Goal: Task Accomplishment & Management: Manage account settings

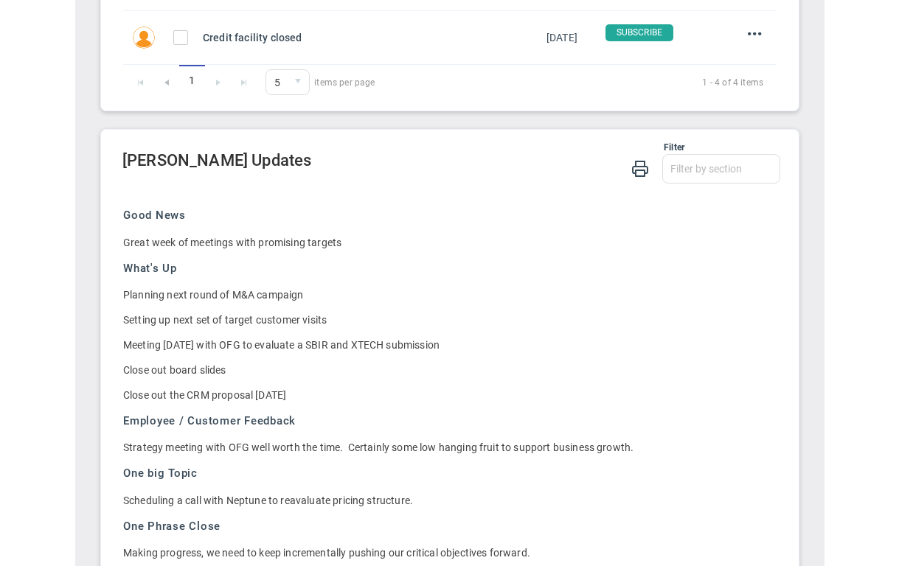
scroll to position [4, 0]
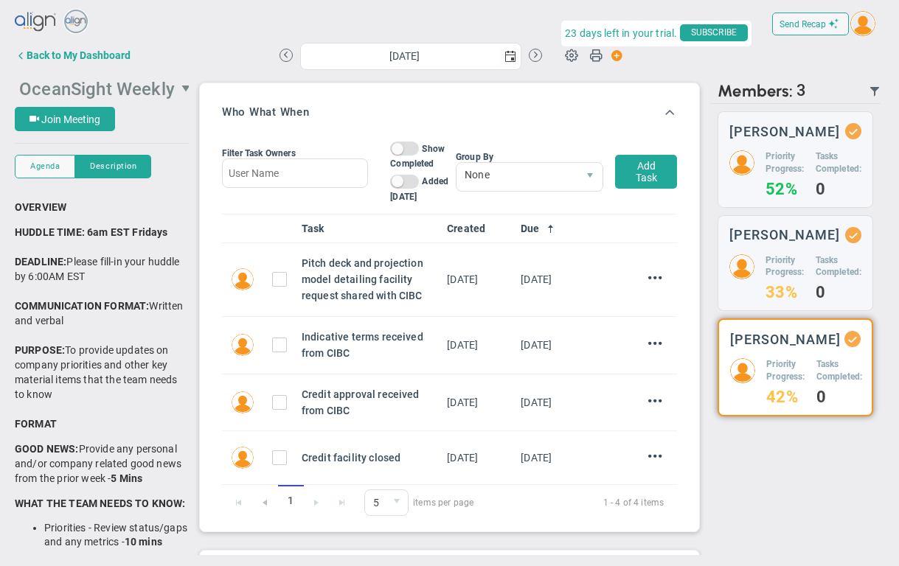
click at [161, 86] on span "OceanSight Weekly" at bounding box center [97, 89] width 156 height 21
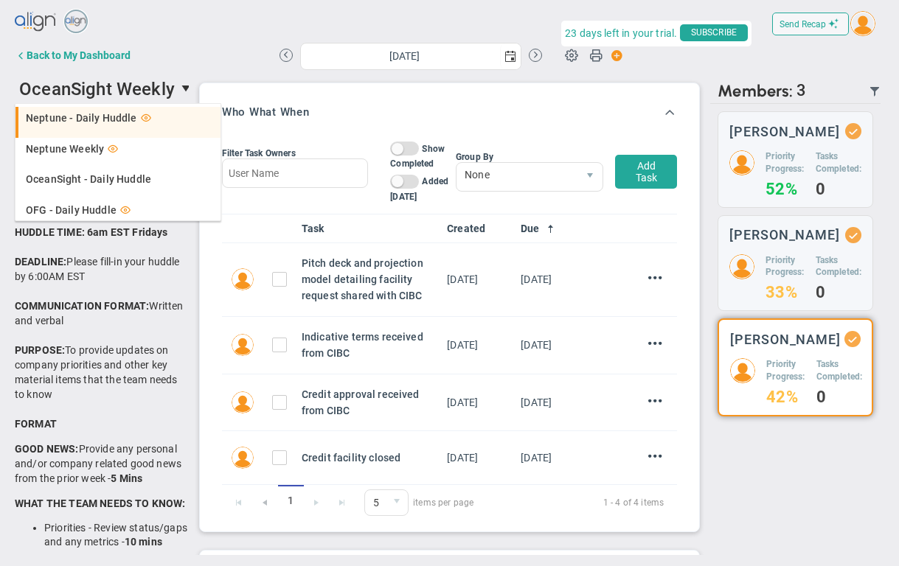
click at [110, 119] on span "Neptune - Daily Huddle" at bounding box center [81, 118] width 111 height 10
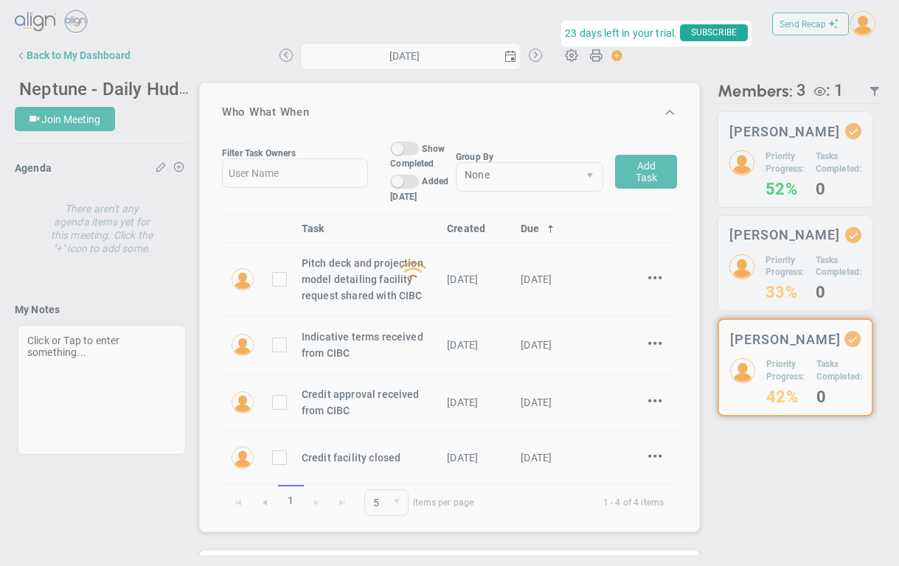
type input "[DATE]"
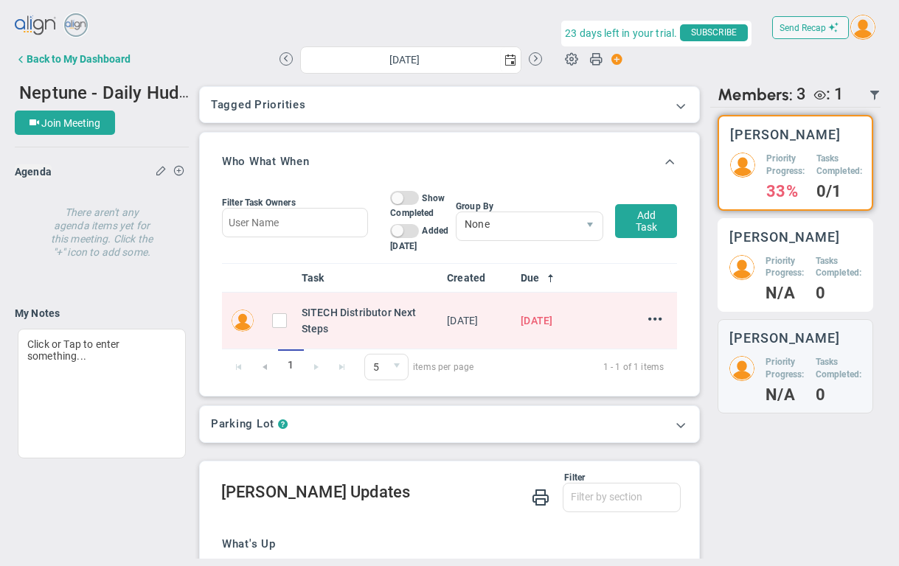
click at [748, 265] on div "Neil Dearing Priority Progress: N/A Tasks Completed: 0" at bounding box center [795, 265] width 156 height 94
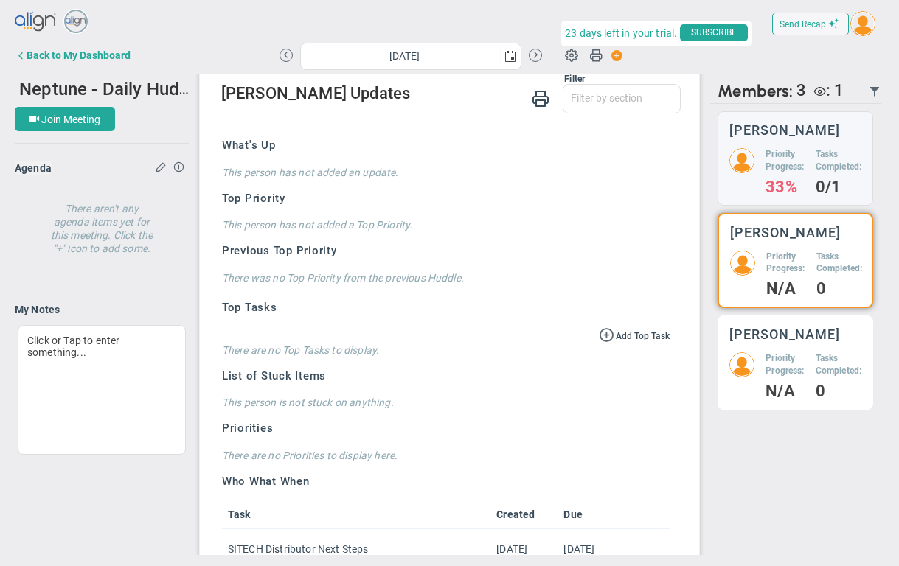
click at [748, 361] on div "Garry Scott Priority Progress: N/A Tasks Completed: 0" at bounding box center [795, 363] width 156 height 94
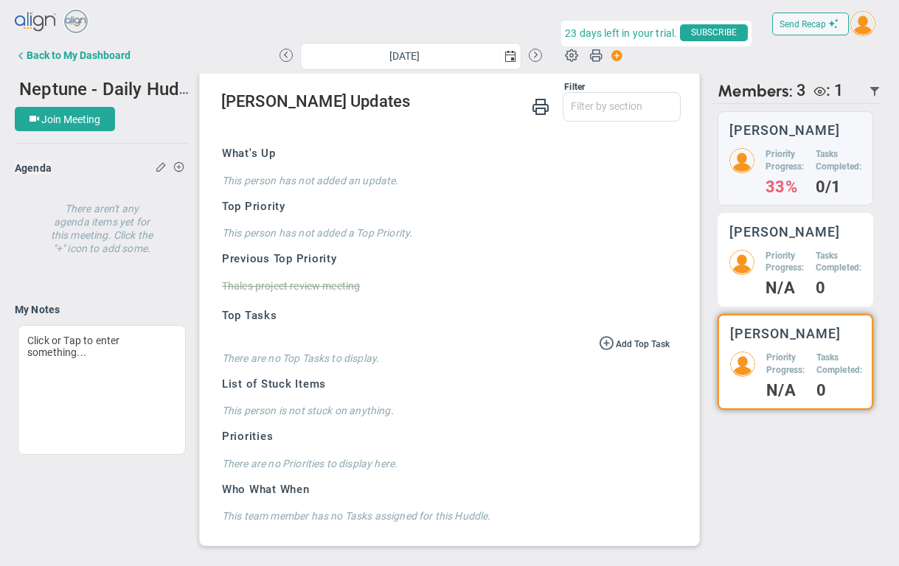
click at [748, 271] on h5 "Priority Progress:" at bounding box center [784, 262] width 38 height 25
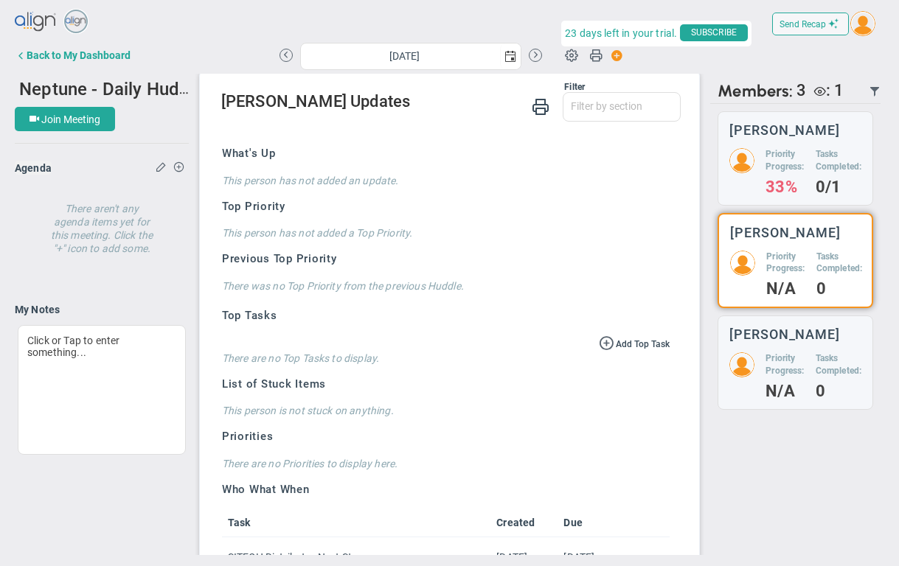
scroll to position [395, 0]
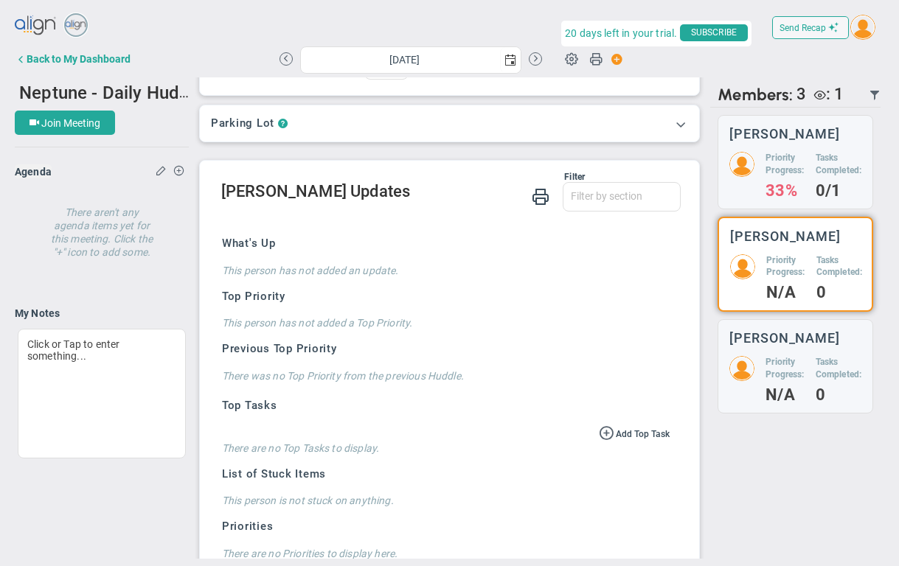
scroll to position [307, 0]
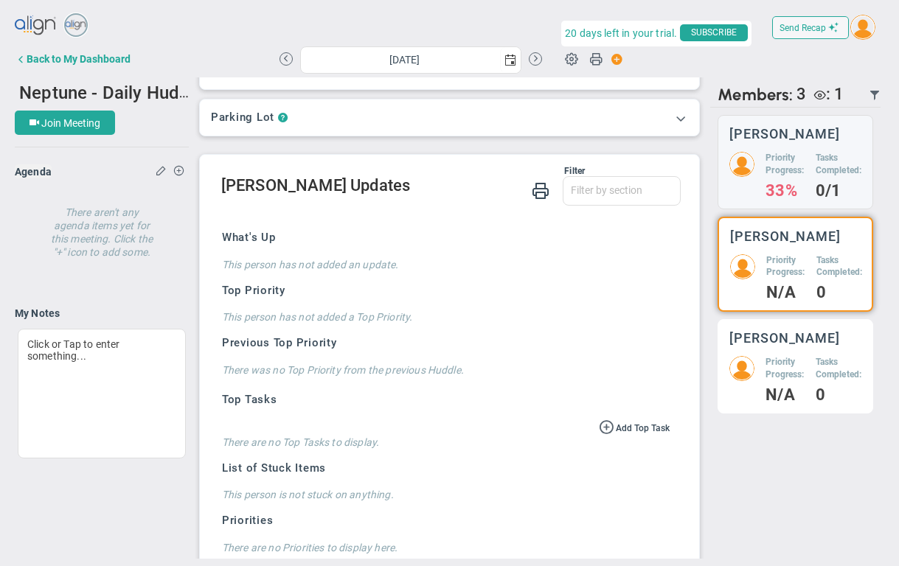
click at [774, 381] on h5 "Priority Progress:" at bounding box center [784, 368] width 38 height 25
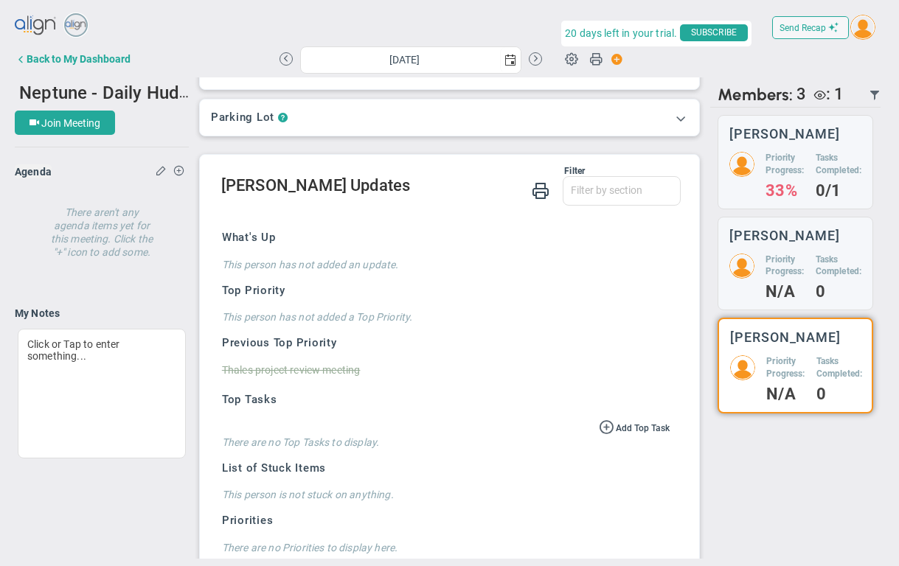
scroll to position [4, 0]
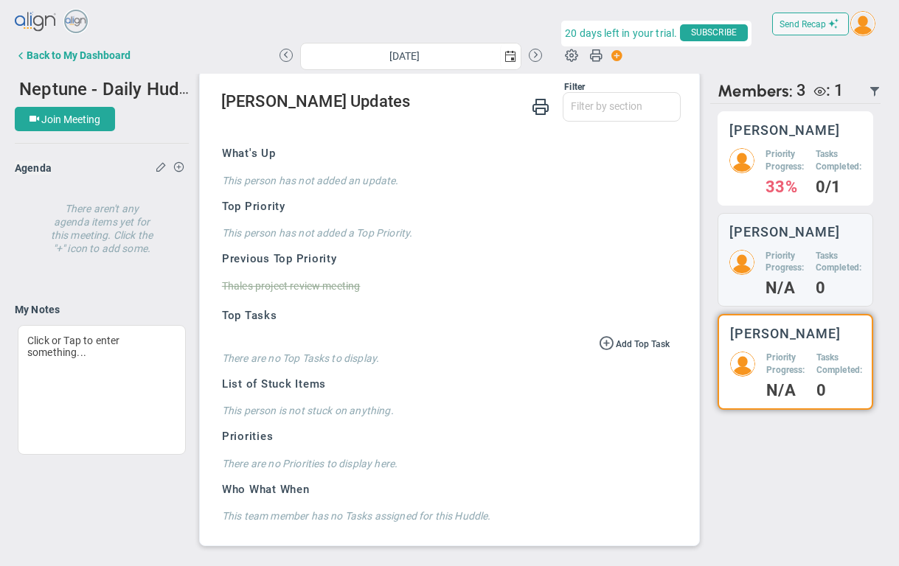
click at [791, 172] on h5 "Priority Progress:" at bounding box center [784, 160] width 38 height 25
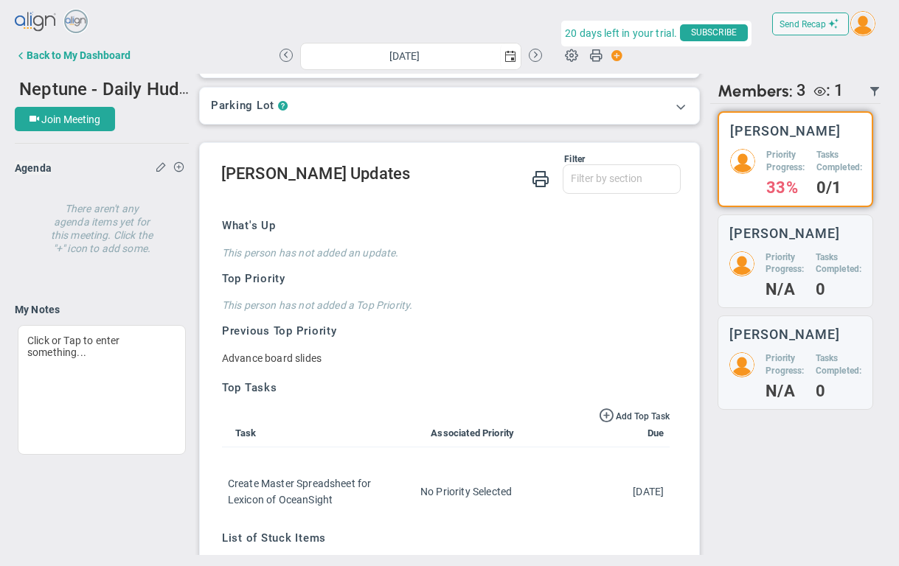
scroll to position [310, 0]
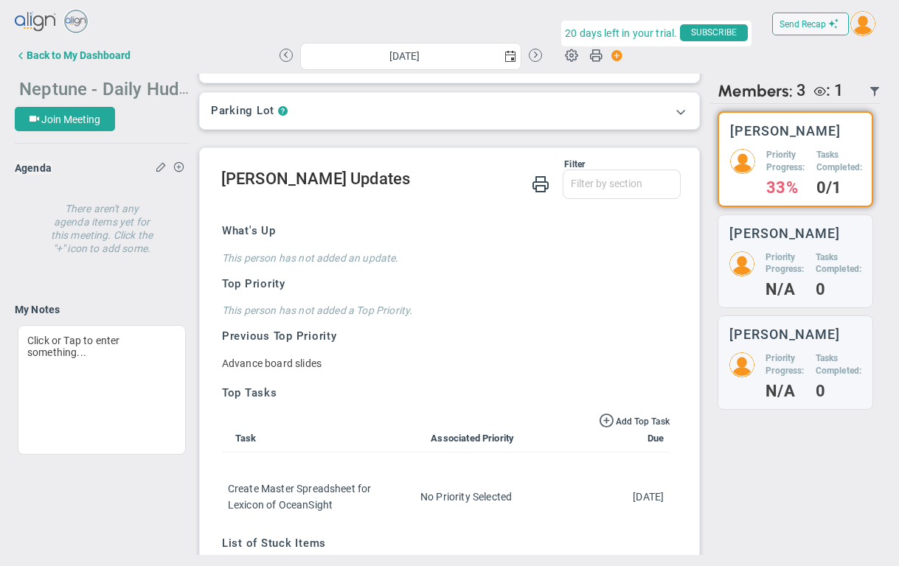
click at [162, 86] on span "Neptune - Daily Huddle" at bounding box center [111, 88] width 185 height 23
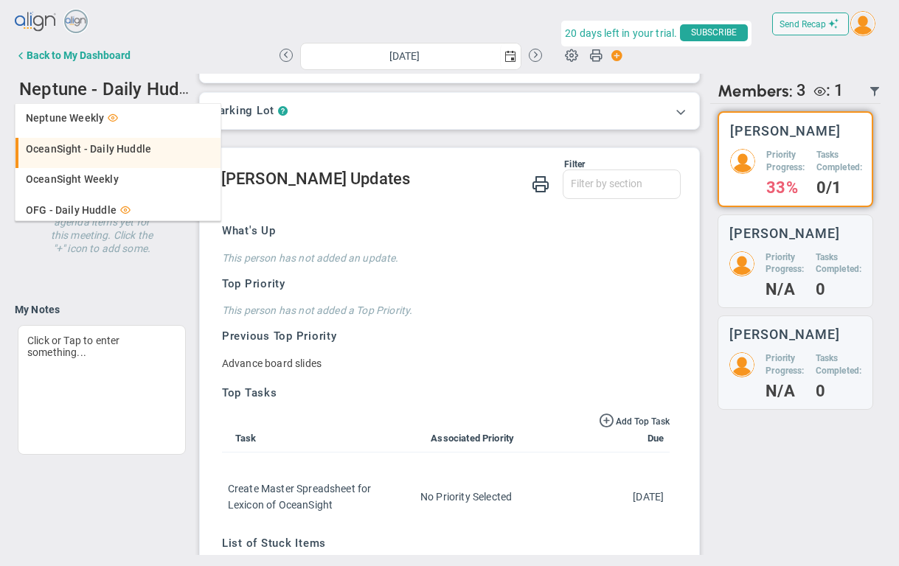
click at [114, 153] on span "OceanSight - Daily Huddle" at bounding box center [88, 149] width 125 height 10
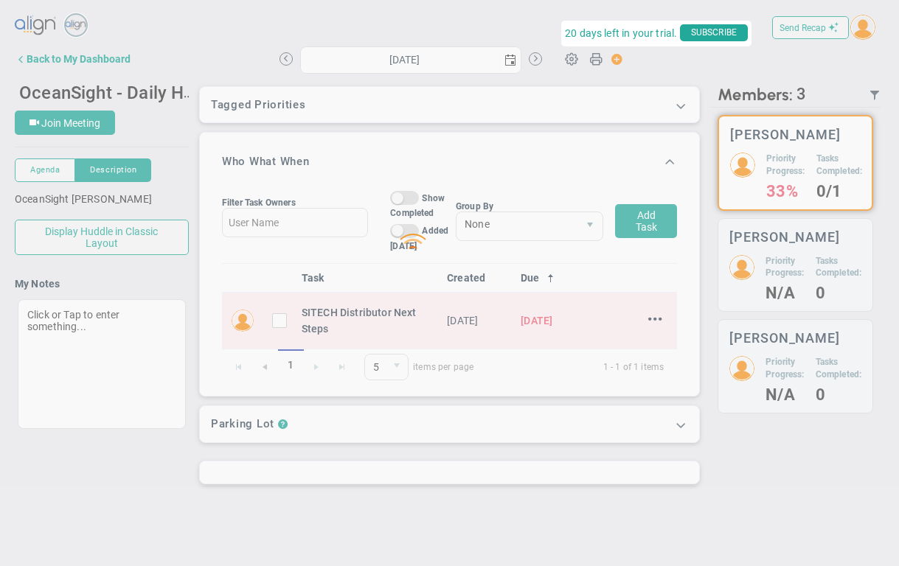
type input "[DATE]"
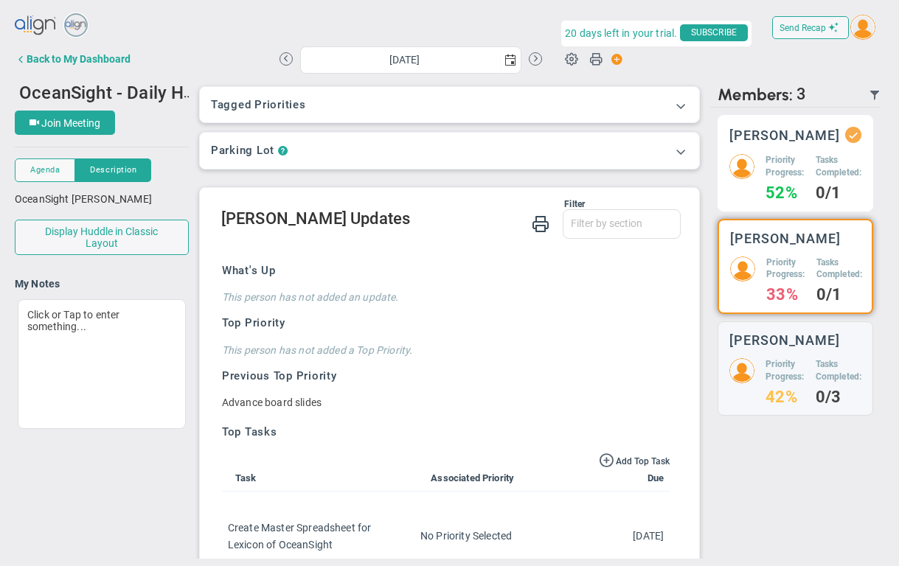
click at [808, 172] on div "Priority Progress: 52% Tasks Completed: 0/1" at bounding box center [795, 177] width 132 height 46
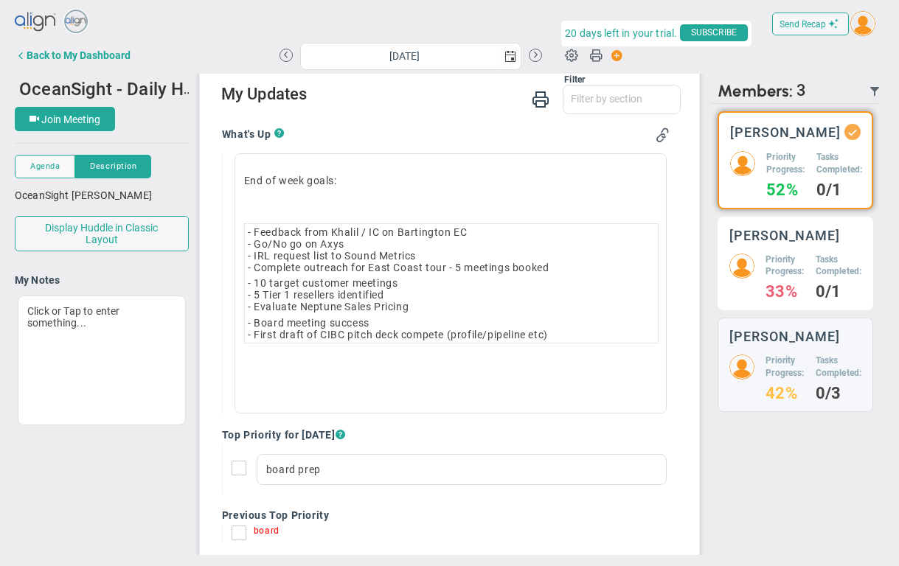
click at [790, 268] on h5 "Priority Progress:" at bounding box center [784, 266] width 38 height 25
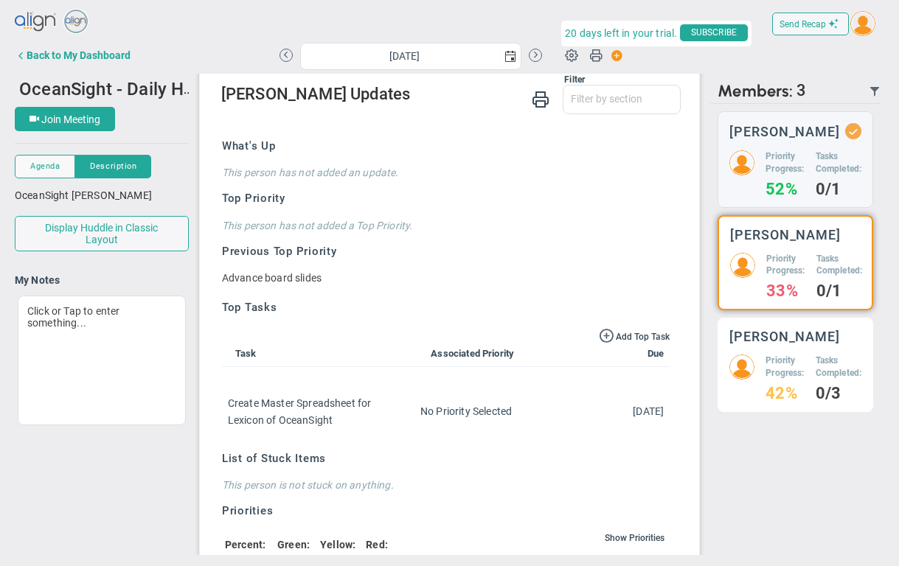
click at [773, 379] on h5 "Priority Progress:" at bounding box center [784, 367] width 38 height 25
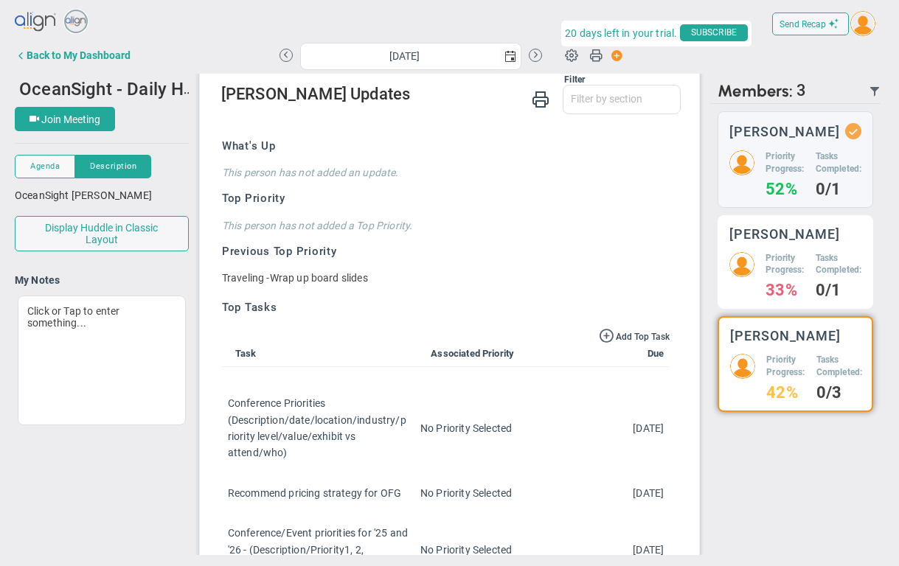
click at [798, 275] on h5 "Priority Progress:" at bounding box center [784, 264] width 38 height 25
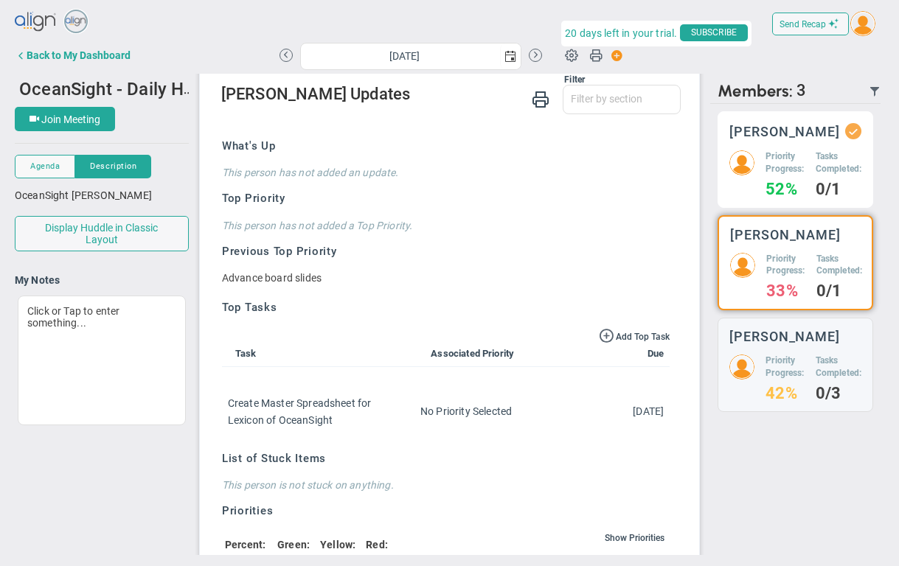
click at [780, 149] on div "Craig Churchill Priority Progress: 52% Tasks Completed: 0/1" at bounding box center [795, 159] width 156 height 97
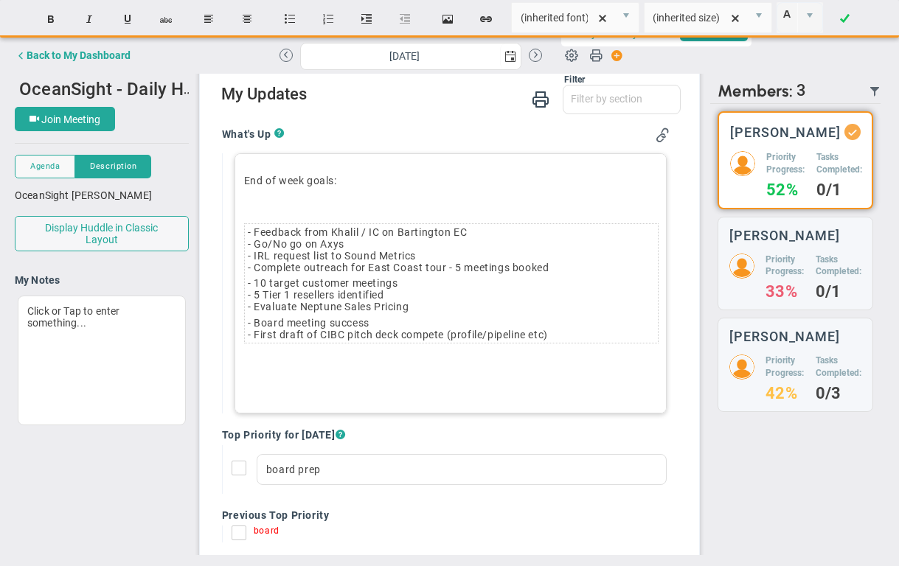
click at [305, 360] on p "﻿" at bounding box center [450, 361] width 413 height 15
click at [492, 232] on td "- Feedback from Khalil / IC on Bartington EC - Go/No go on Axys - IRL request l…" at bounding box center [451, 250] width 413 height 52
click at [248, 270] on td "- Feedback from Khalil / IC on Bartington EC - Go/No go on Axys - IRL request l…" at bounding box center [451, 250] width 413 height 52
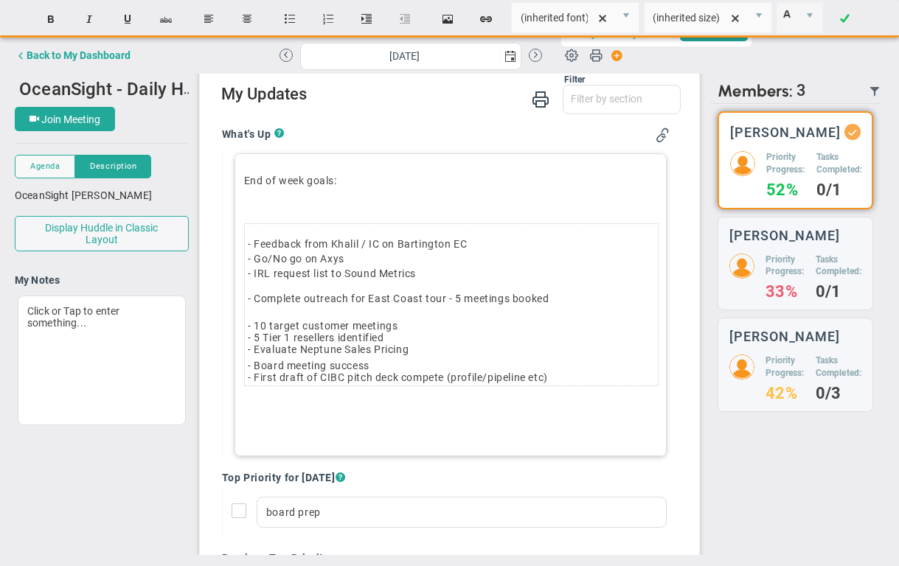
click at [248, 366] on td "- Board meeting success - First draft of CIBC pitch deck compete (profile/pipel…" at bounding box center [451, 372] width 413 height 28
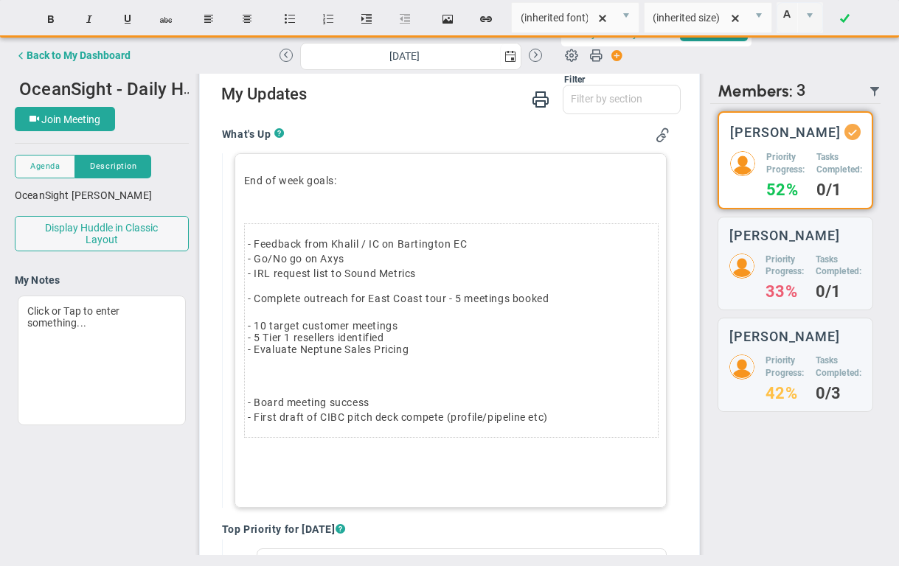
click at [431, 272] on p "- Feedback from Khalil / IC on Bartington EC - Go/No go on Axys - IRL request l…" at bounding box center [451, 259] width 407 height 44
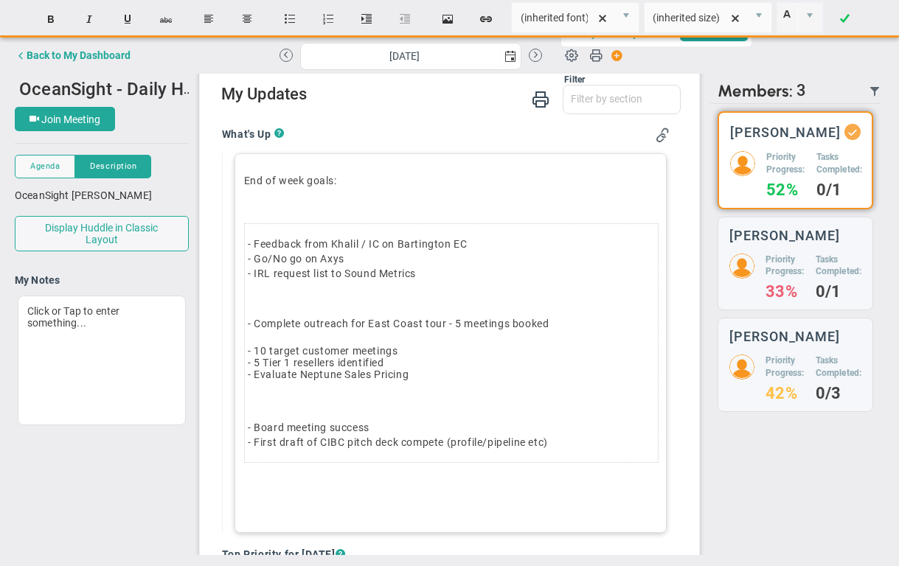
click at [290, 338] on td "- Feedback from Khalil / IC on Bartington EC - Go/No go on Axys - IRL request l…" at bounding box center [451, 283] width 413 height 119
click at [269, 329] on p "- Complete outreach for East Coast tour - 5 meetings booked" at bounding box center [451, 323] width 407 height 15
click at [264, 330] on td "- Feedback from Khalil / IC on Bartington EC - Go/No go on Axys - IRL request l…" at bounding box center [451, 283] width 413 height 119
click at [344, 206] on p "﻿" at bounding box center [450, 205] width 413 height 15
click at [268, 484] on p "﻿" at bounding box center [450, 480] width 413 height 15
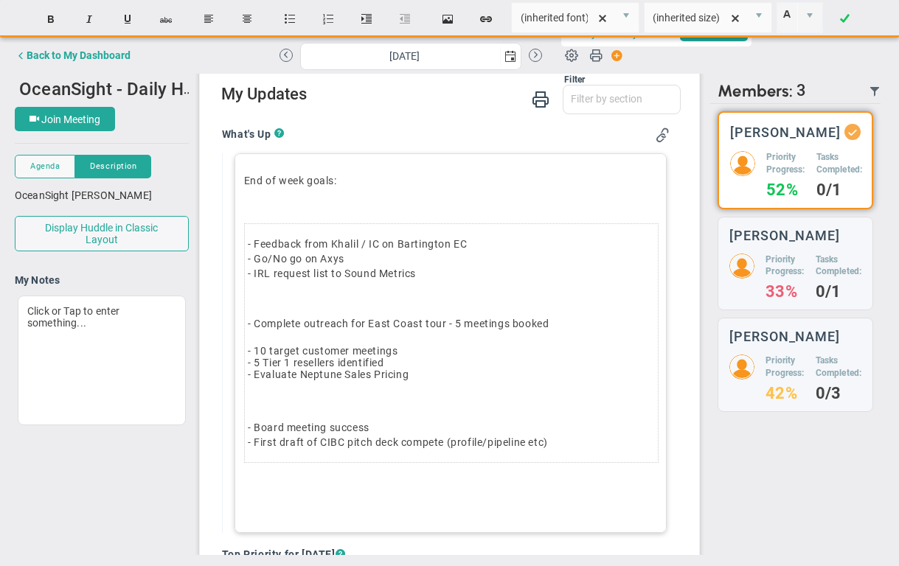
click at [319, 403] on p "﻿" at bounding box center [451, 402] width 407 height 15
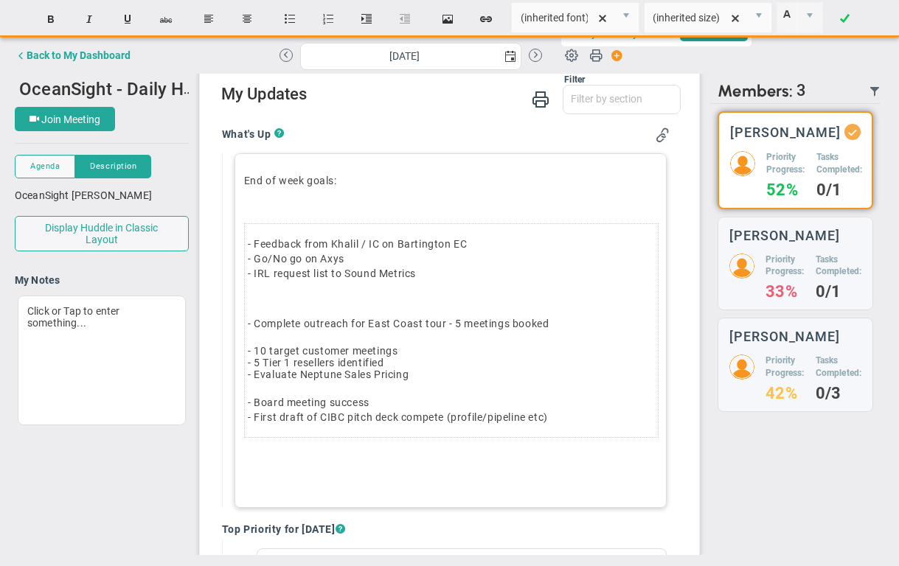
click at [282, 449] on p "﻿" at bounding box center [450, 455] width 413 height 15
click at [349, 456] on p "﻿Board meeting rehersal" at bounding box center [450, 455] width 413 height 15
click at [337, 489] on div "End of week goals: ﻿ - Feedback from Khalil / IC on Bartington EC - Go/No go on…" at bounding box center [450, 355] width 432 height 405
click at [336, 484] on p "Questions prep" at bounding box center [450, 480] width 413 height 15
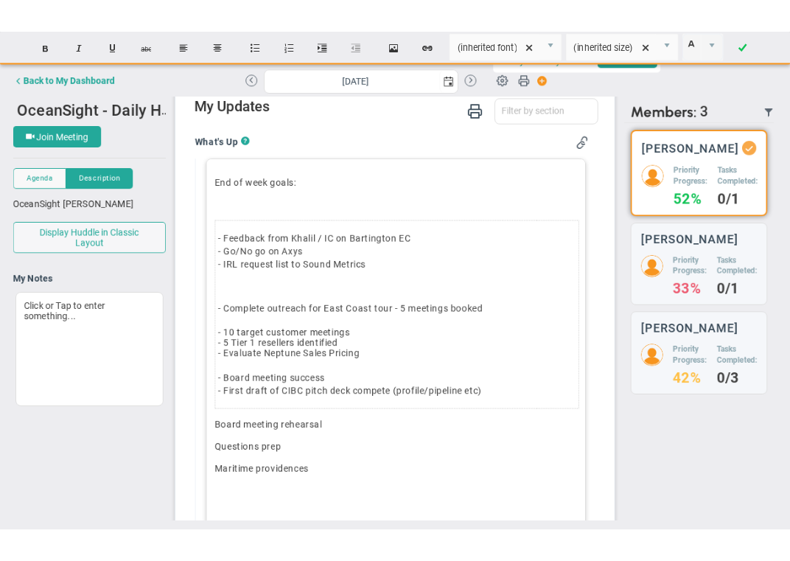
scroll to position [143, 0]
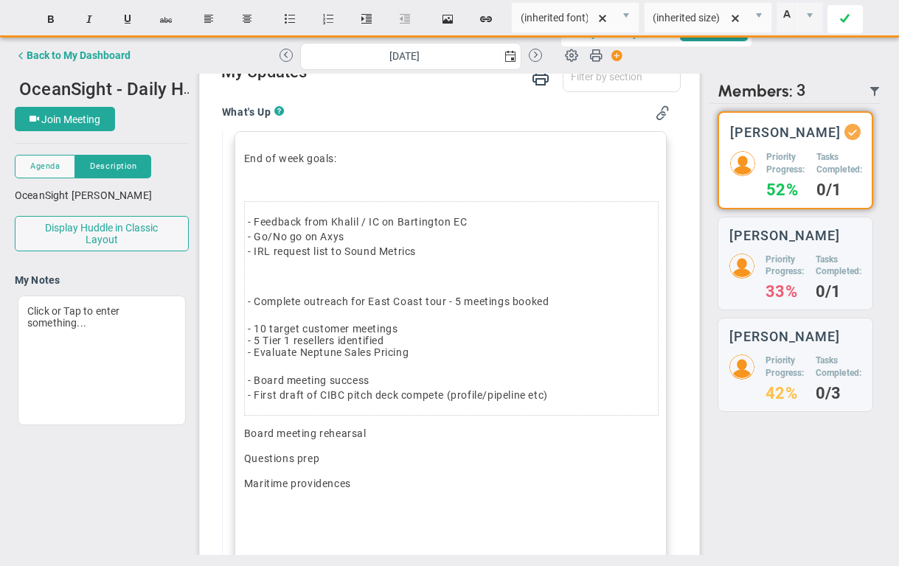
click at [844, 20] on span at bounding box center [845, 18] width 10 height 35
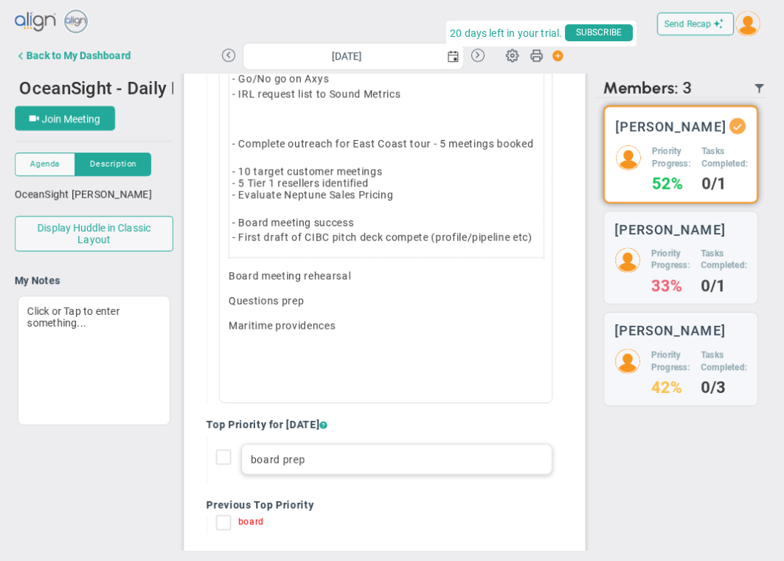
scroll to position [306, 0]
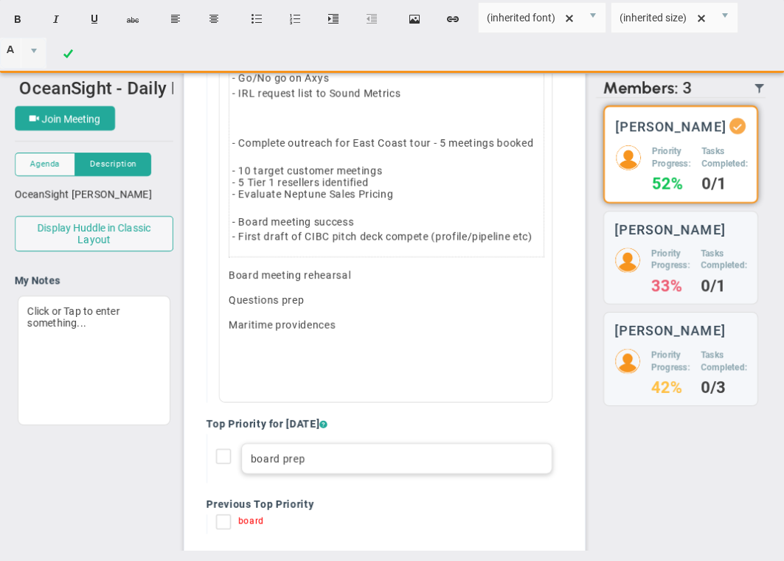
click at [317, 467] on div "board prep" at bounding box center [396, 458] width 311 height 31
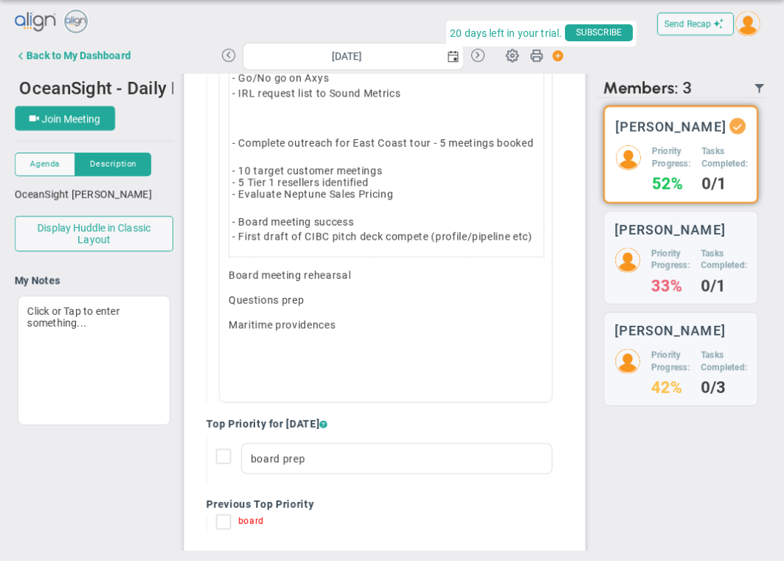
click at [221, 523] on input "board" at bounding box center [227, 524] width 15 height 15
checkbox input "true"
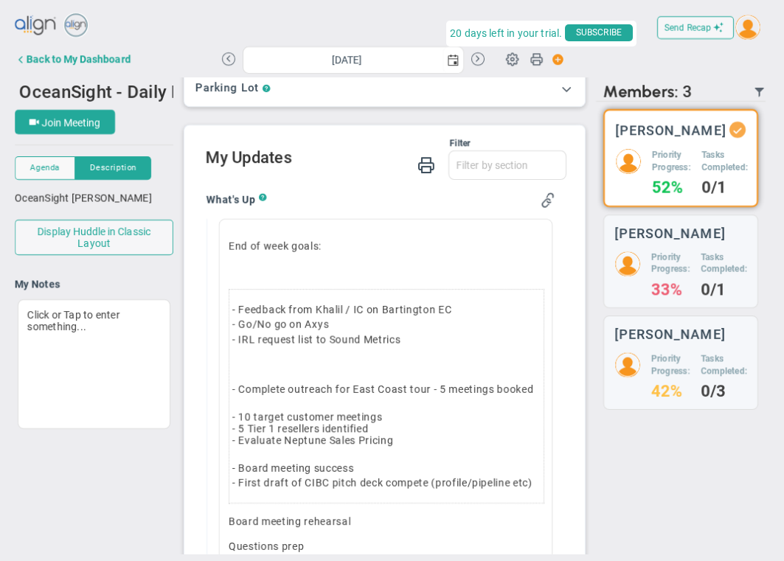
scroll to position [155, 0]
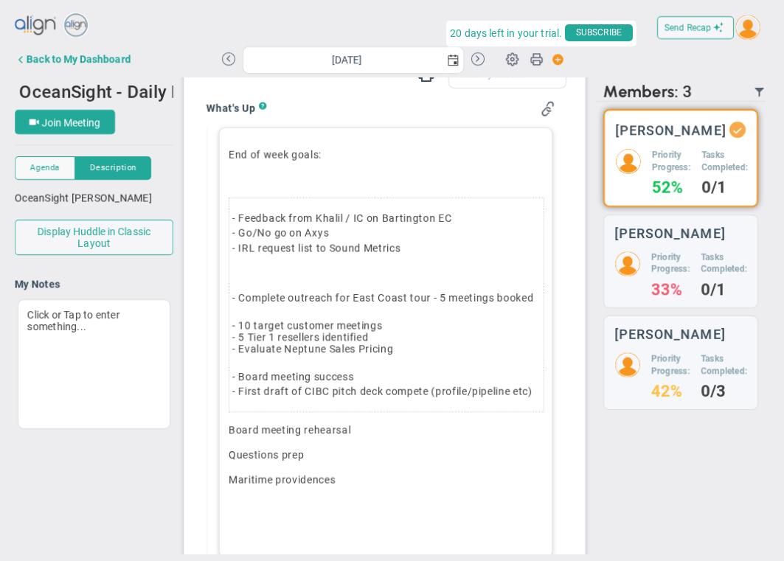
click at [261, 179] on p "﻿" at bounding box center [386, 179] width 314 height 15
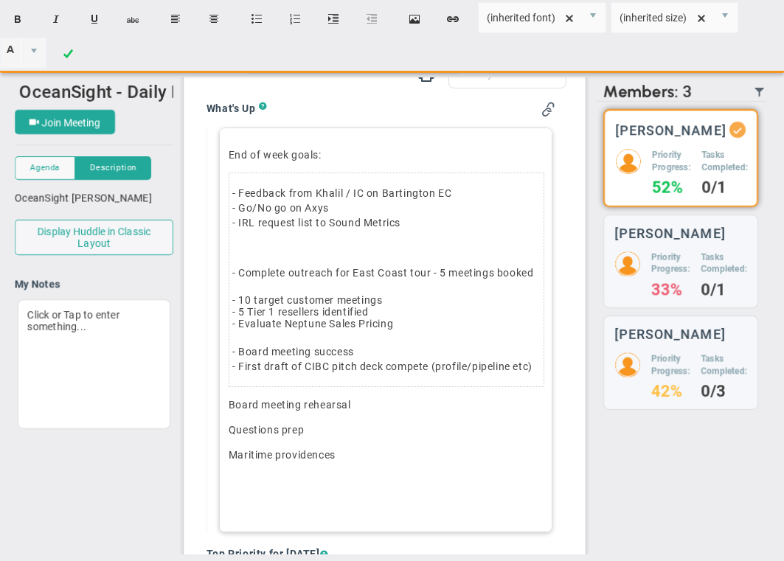
click at [469, 191] on p "- Feedback from Khalil / IC on Bartington EC - Go/No go on Axys - IRL request l…" at bounding box center [386, 208] width 308 height 44
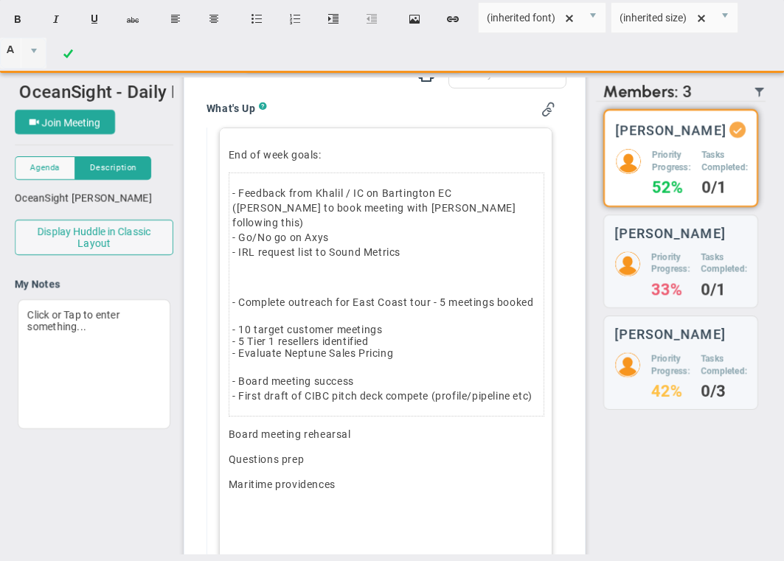
click at [350, 477] on p "Maritime providences﻿" at bounding box center [386, 484] width 314 height 15
click at [329, 477] on p "Maritime providences﻿" at bounding box center [386, 484] width 314 height 15
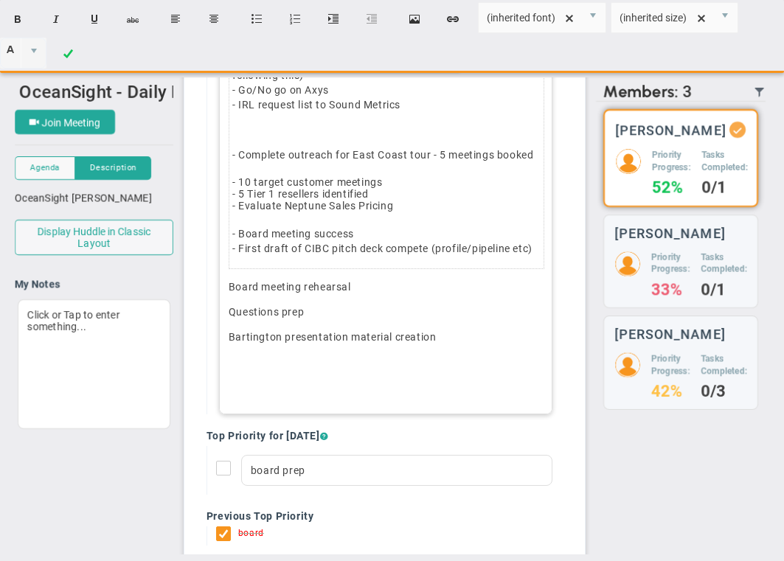
scroll to position [280, 0]
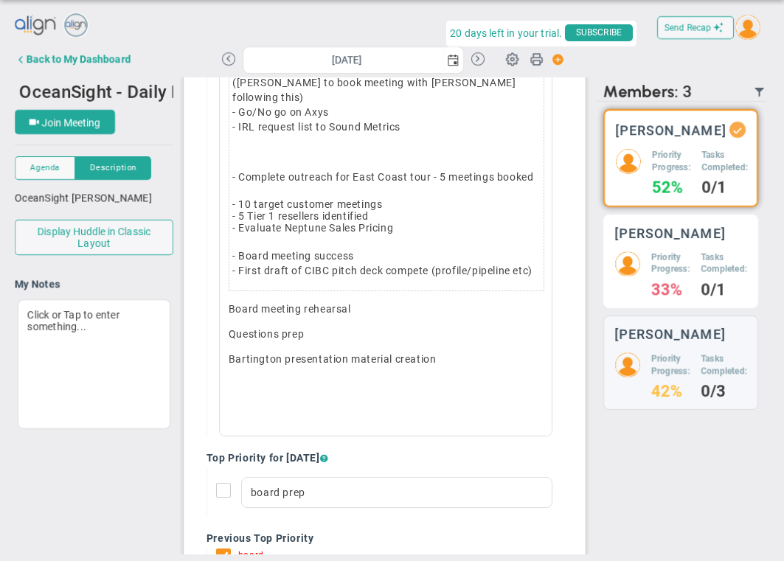
click at [692, 264] on div "Tyler Van Schoonhoven Priority Progress: 33% Tasks Completed: 0/1" at bounding box center [680, 262] width 155 height 94
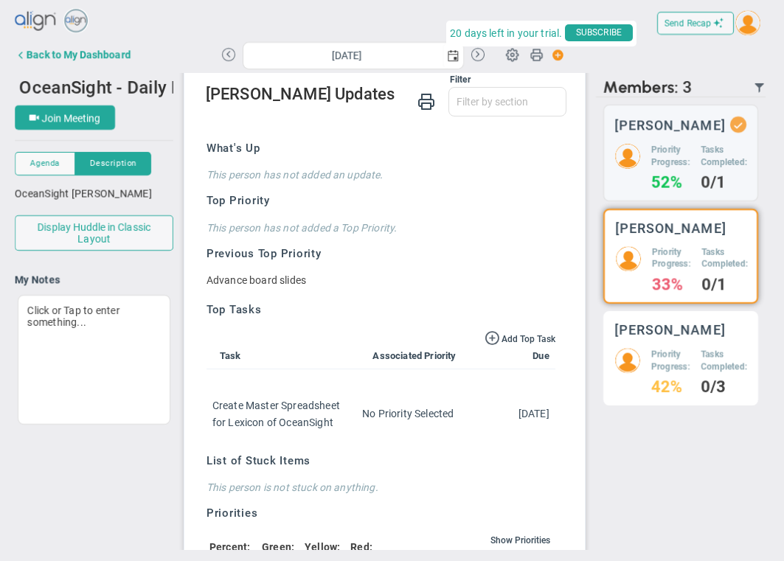
click at [674, 372] on h5 "Priority Progress:" at bounding box center [670, 360] width 38 height 25
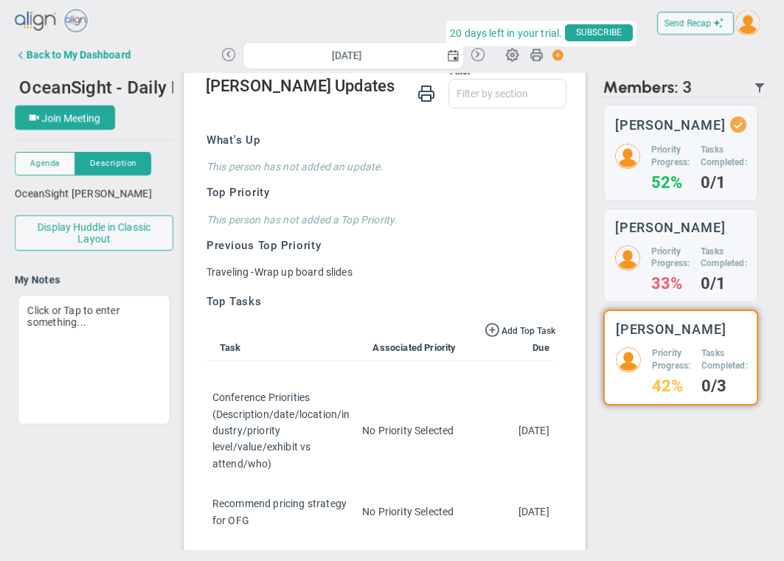
scroll to position [91, 0]
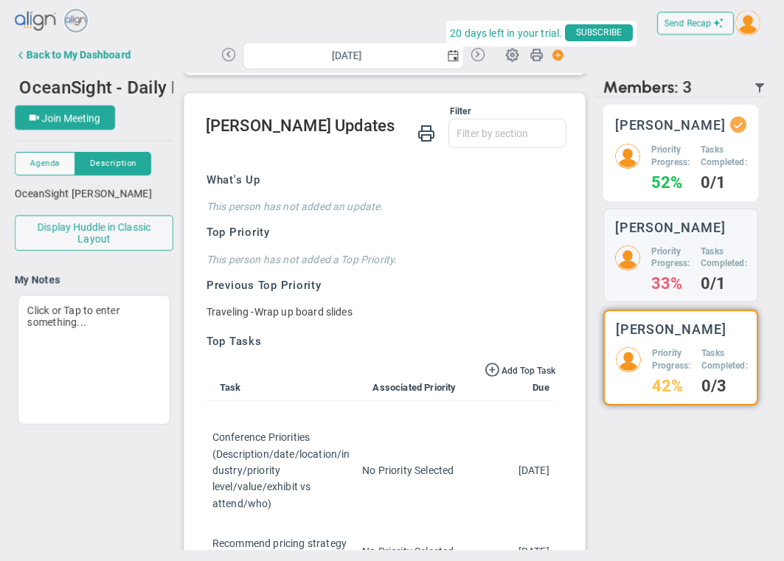
click at [716, 140] on div "Craig Churchill Priority Progress: 52% Tasks Completed: 0/1" at bounding box center [680, 153] width 155 height 97
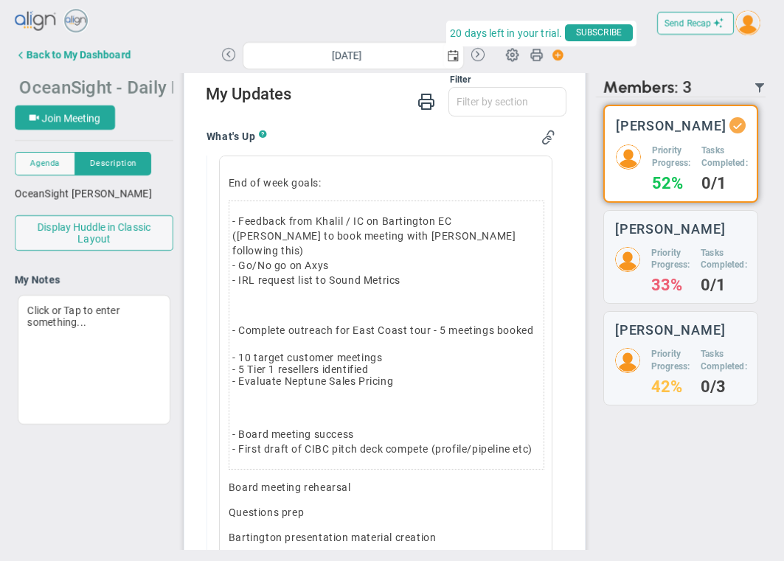
click at [151, 86] on span "OceanSight - Daily Huddle" at bounding box center [123, 86] width 209 height 23
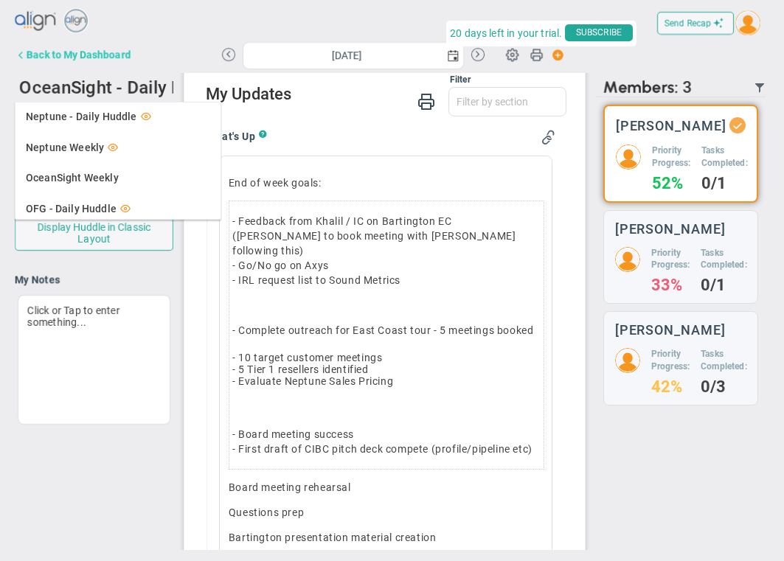
click at [111, 52] on div "Back to My Dashboard" at bounding box center [79, 55] width 104 height 12
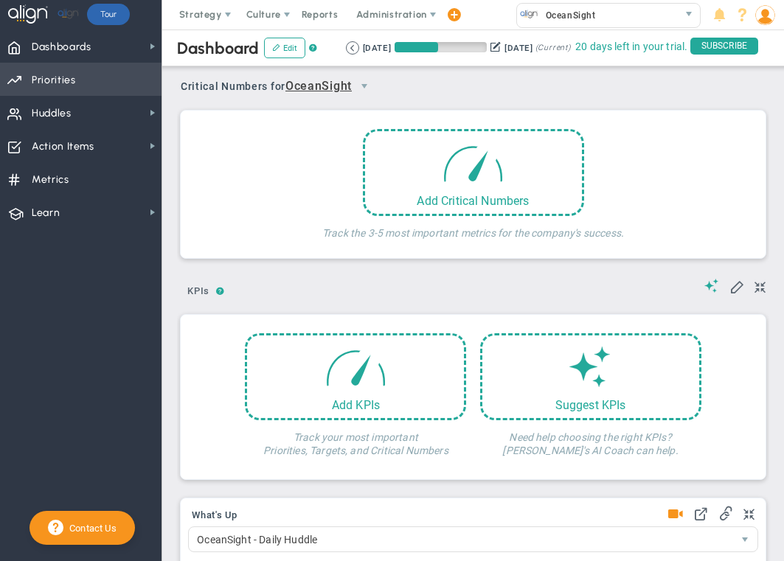
click at [88, 72] on span "Priorities OKR Tree Priorities OKRs" at bounding box center [80, 79] width 161 height 33
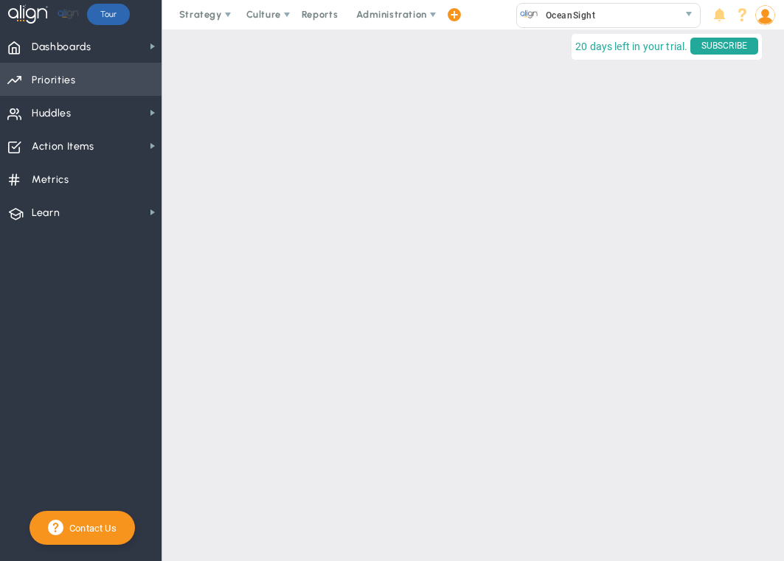
checkbox input "false"
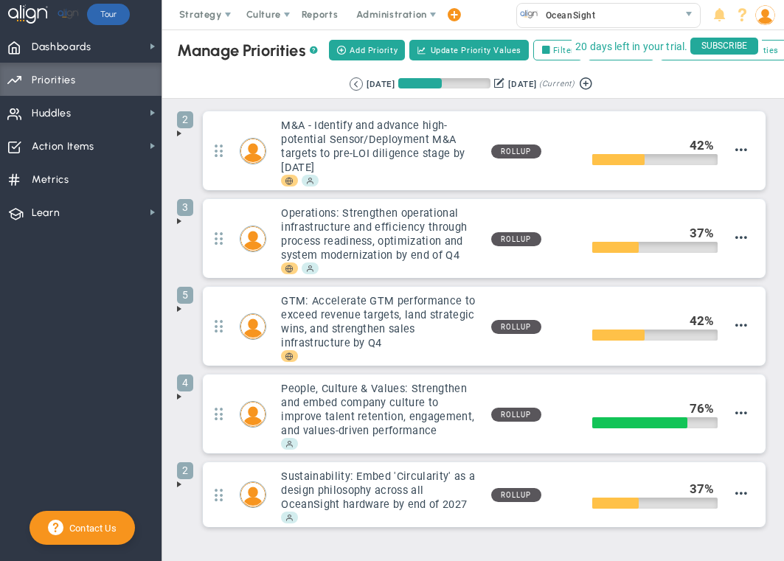
click at [178, 134] on span at bounding box center [179, 134] width 12 height 12
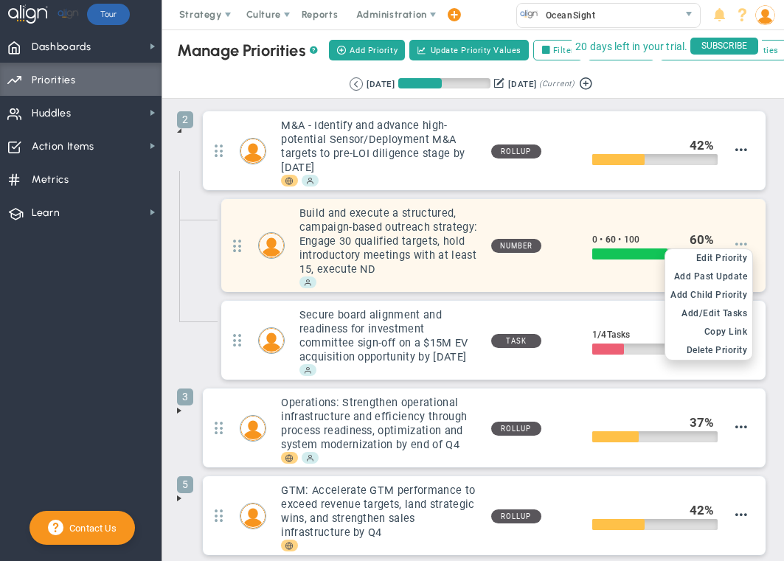
click at [742, 243] on span at bounding box center [741, 244] width 12 height 12
click at [733, 251] on li "Edit OKR Edit Priority" at bounding box center [708, 258] width 87 height 18
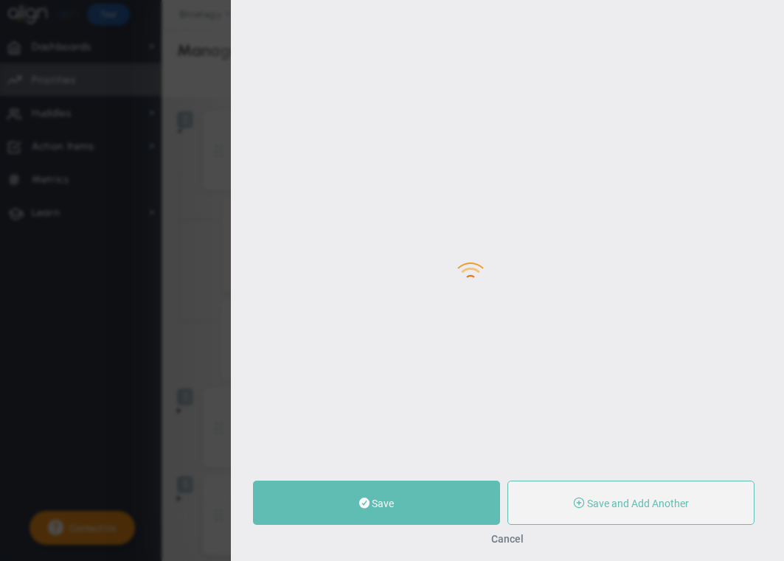
type input "Build and execute a structured, campaign-based outreach strategy: Engage 30 qua…"
type input "0"
type input "60"
type input "100"
radio input "true"
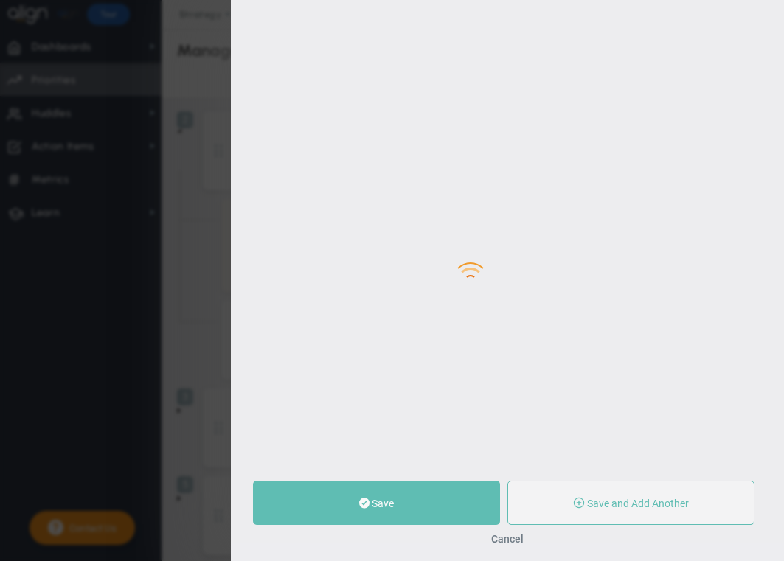
type input "Craig Churchill"
type input "0"
type input "60"
type input "100"
radio input "true"
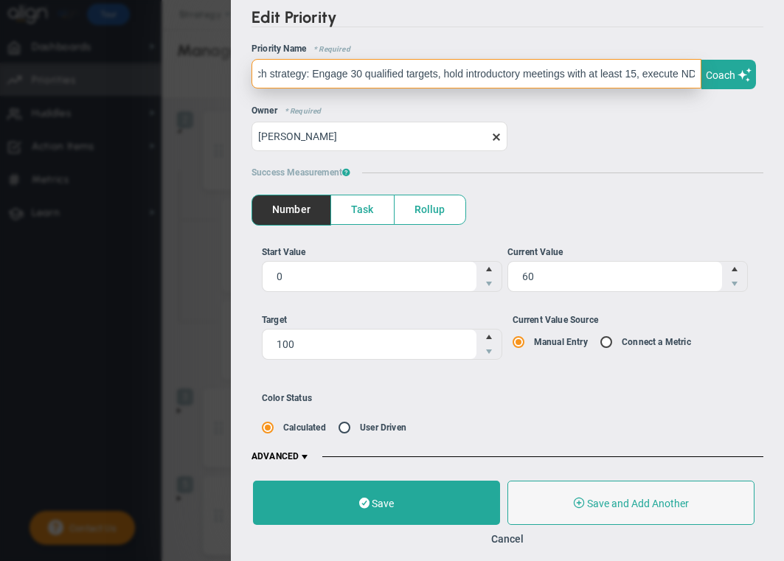
scroll to position [0, 257]
drag, startPoint x: 632, startPoint y: 80, endPoint x: 652, endPoint y: 76, distance: 19.5
click at [652, 76] on input "Build and execute a structured, campaign-based outreach strategy: Engage 30 qua…" at bounding box center [476, 73] width 450 height 29
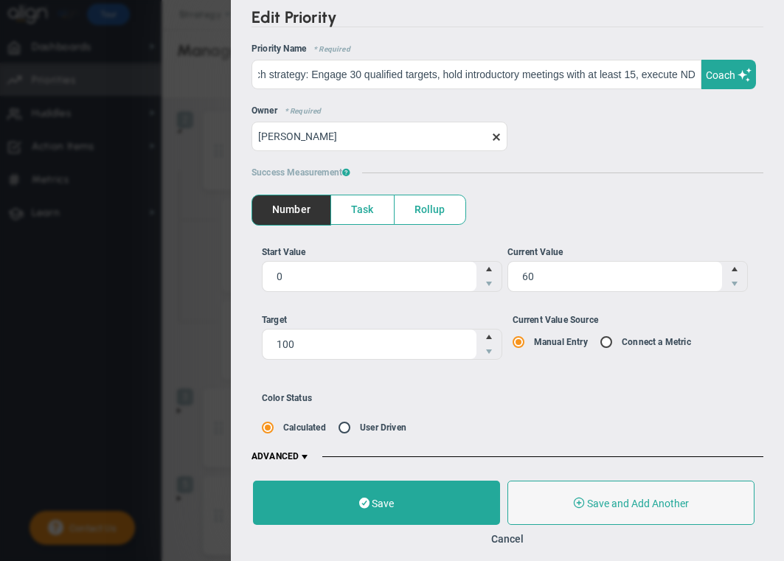
scroll to position [0, 0]
click at [161, 172] on div "Edit Priority OKR Name Priority Name Build and execute a structured, campaign-b…" at bounding box center [392, 280] width 784 height 561
click at [508, 538] on button "Cancel" at bounding box center [507, 539] width 32 height 12
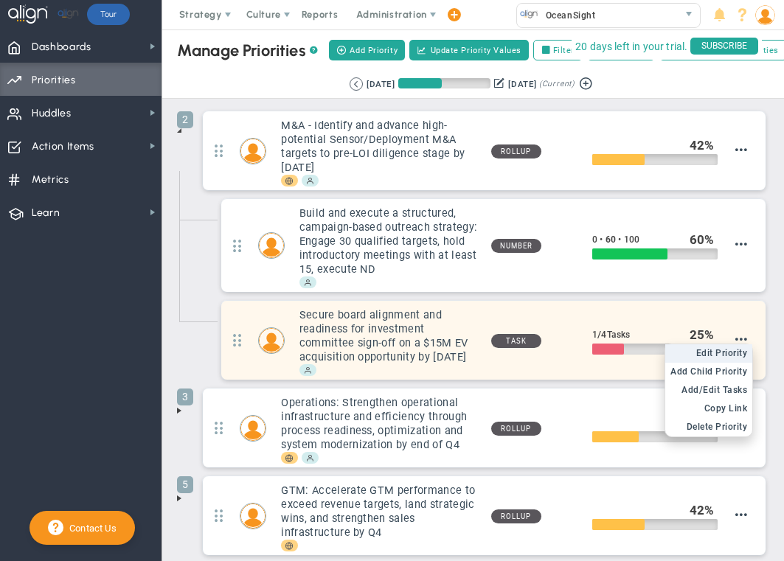
click at [725, 350] on span "Edit Priority" at bounding box center [722, 353] width 52 height 10
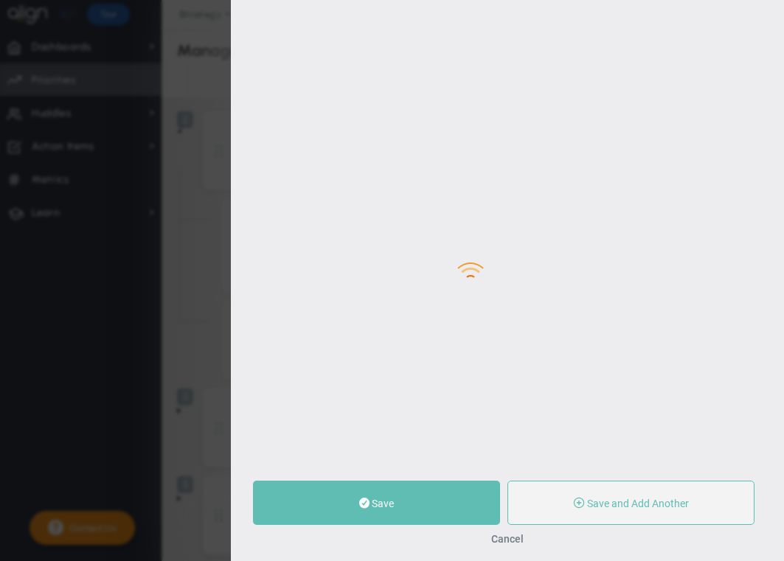
type input "Secure board alignment and readiness for investment committee sign-off on a $15…"
type input "0"
type input "1"
type input "4"
radio input "true"
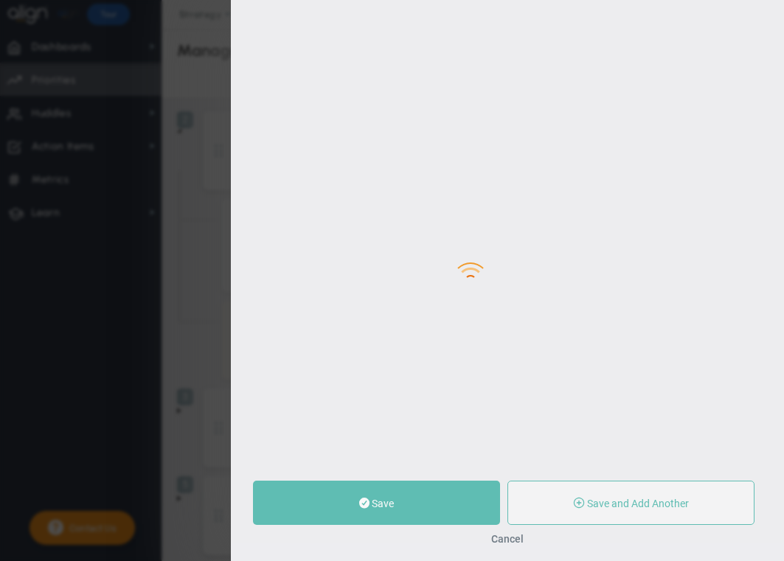
type input "Craig Churchill"
type input "0"
type input "1"
type input "4"
radio input "true"
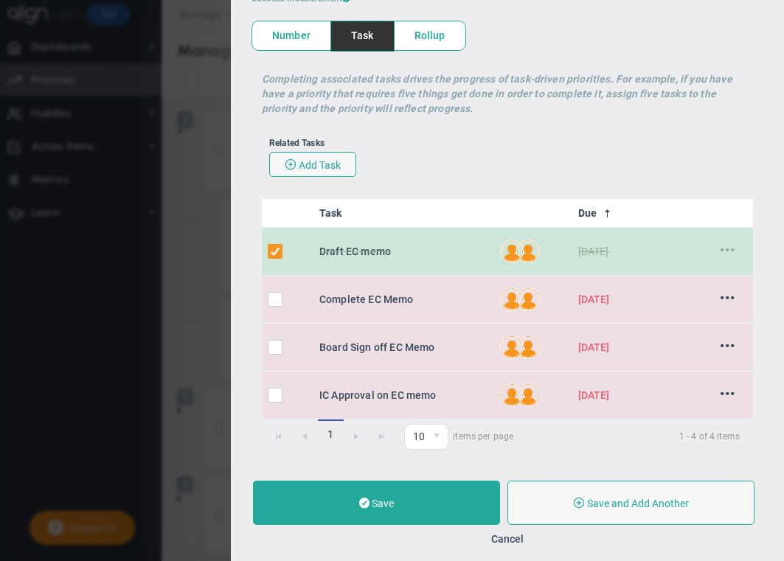
scroll to position [252, 0]
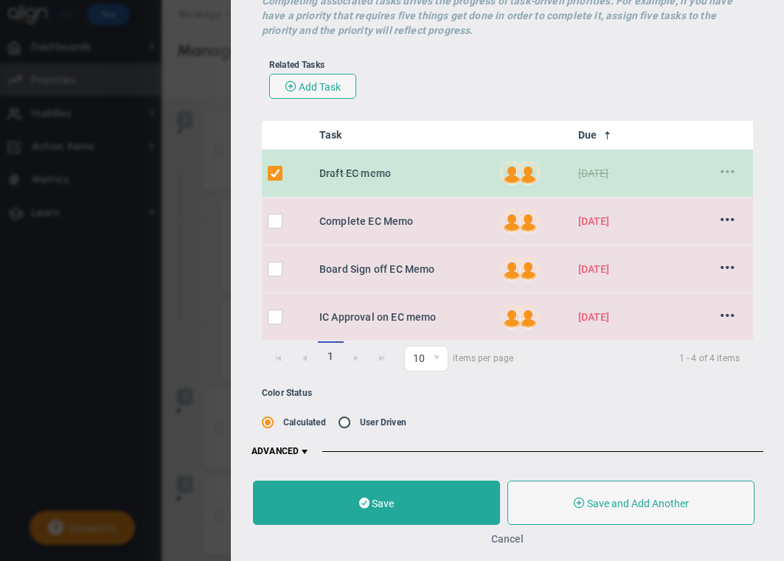
click at [512, 542] on button "Cancel" at bounding box center [507, 539] width 32 height 12
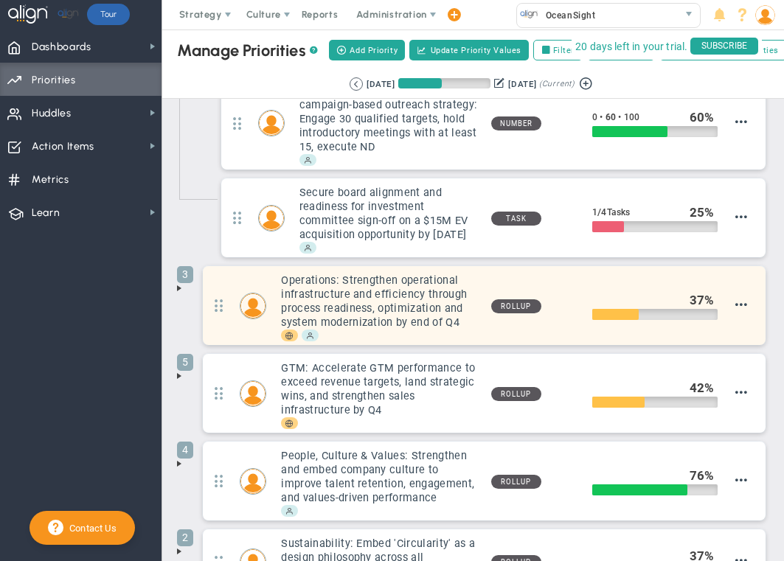
scroll to position [130, 0]
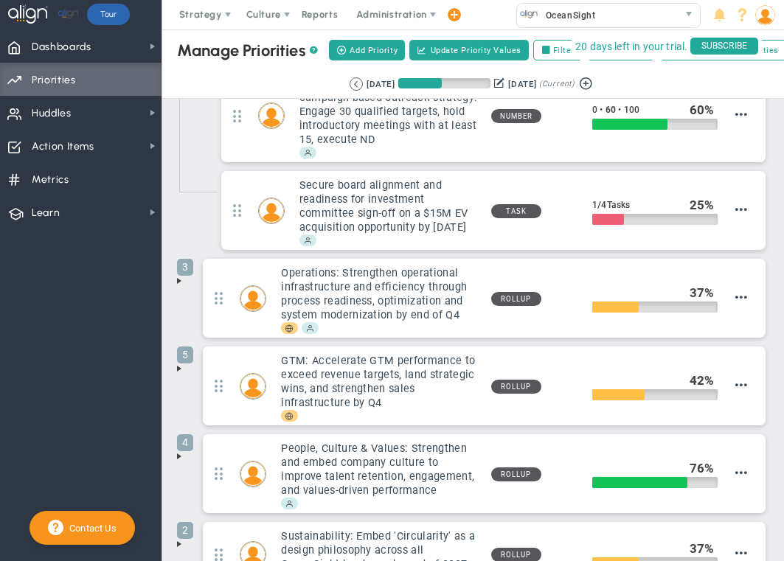
click at [181, 276] on span at bounding box center [179, 281] width 12 height 12
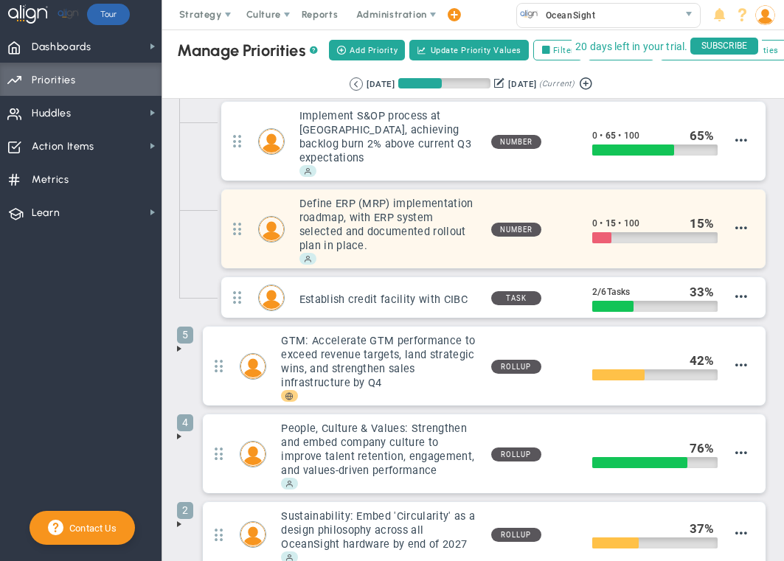
scroll to position [406, 0]
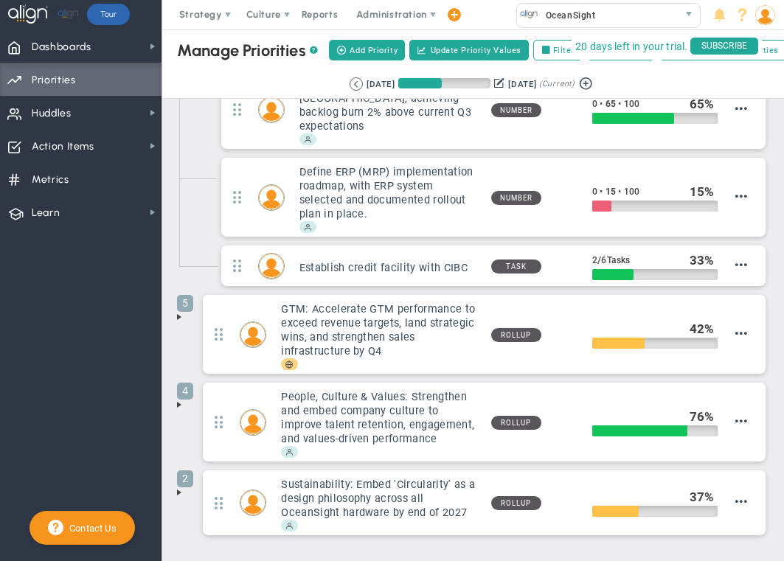
click at [178, 311] on span at bounding box center [179, 317] width 12 height 12
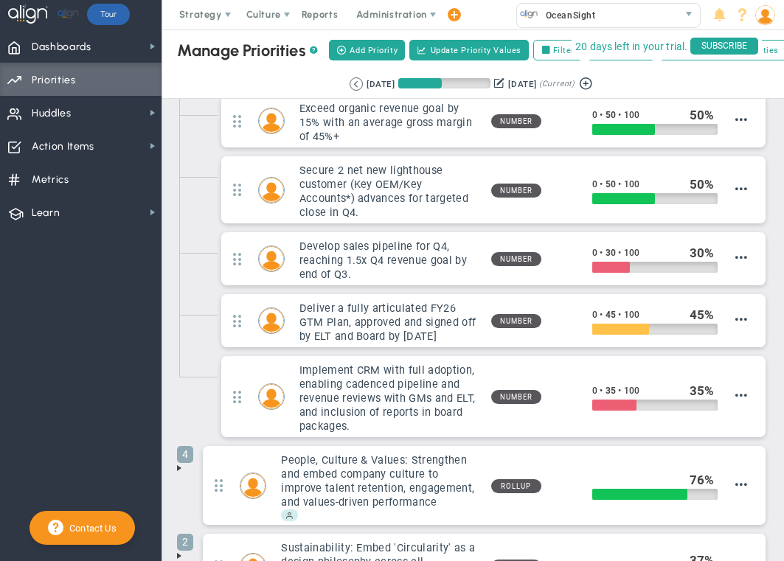
scroll to position [700, 0]
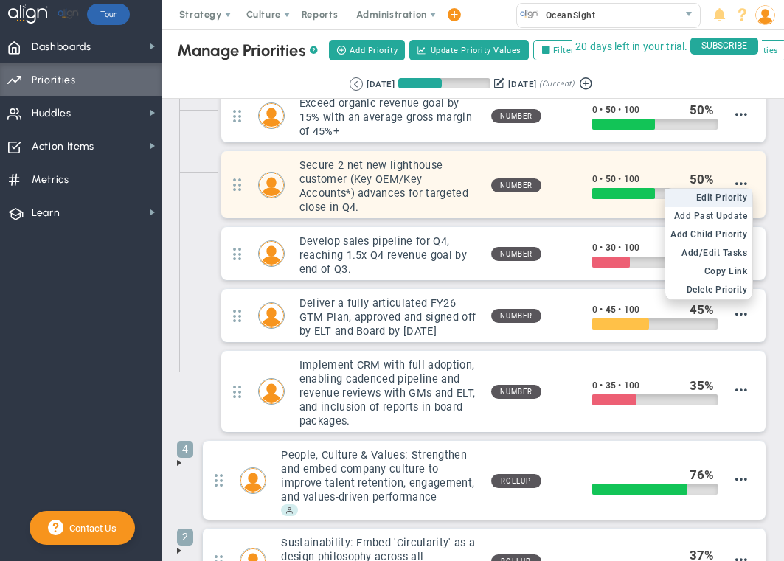
click at [730, 192] on span "Edit Priority" at bounding box center [722, 197] width 52 height 10
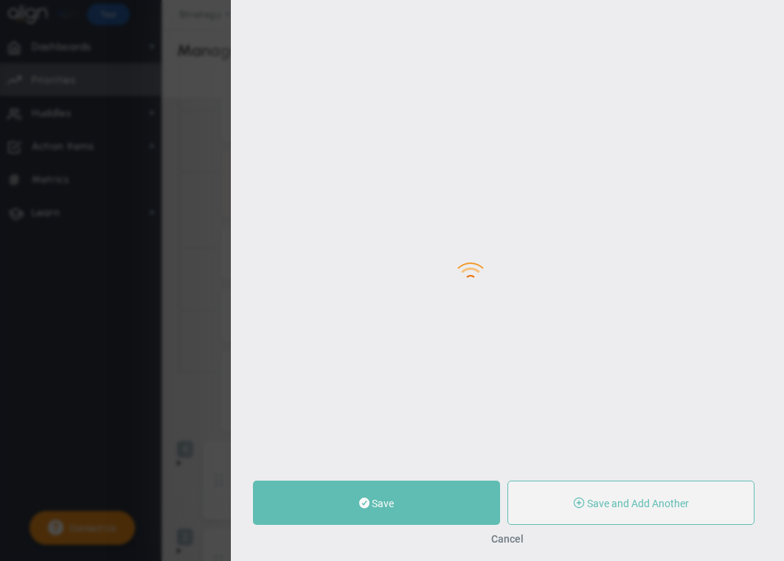
type input "Secure 2 net new lighthouse customer (Key OEM/Key Accounts*) advances for targe…"
type input "0"
type input "50"
type input "100"
radio input "true"
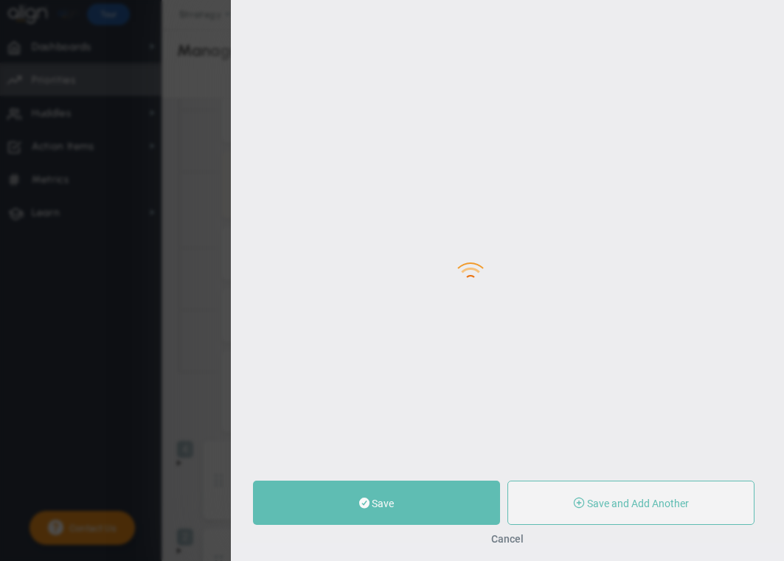
type input "Matt Burdyny"
type input "0"
type input "50"
type input "100"
radio input "true"
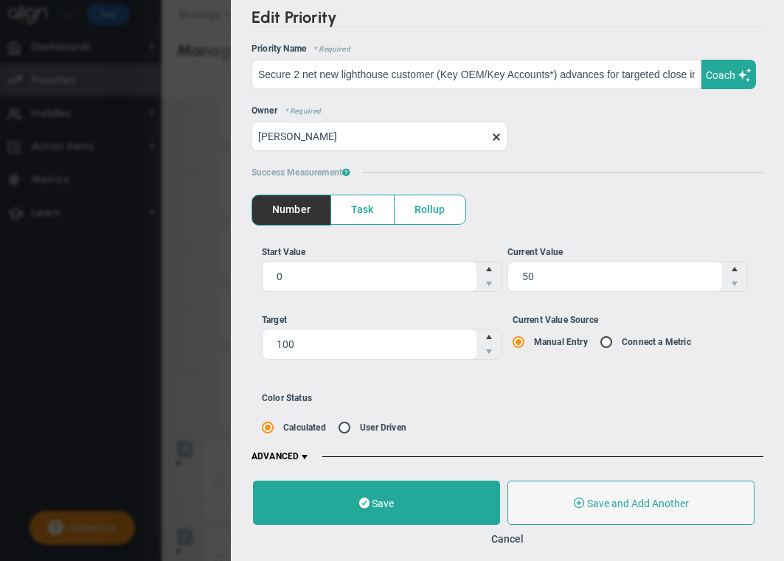
scroll to position [7, 0]
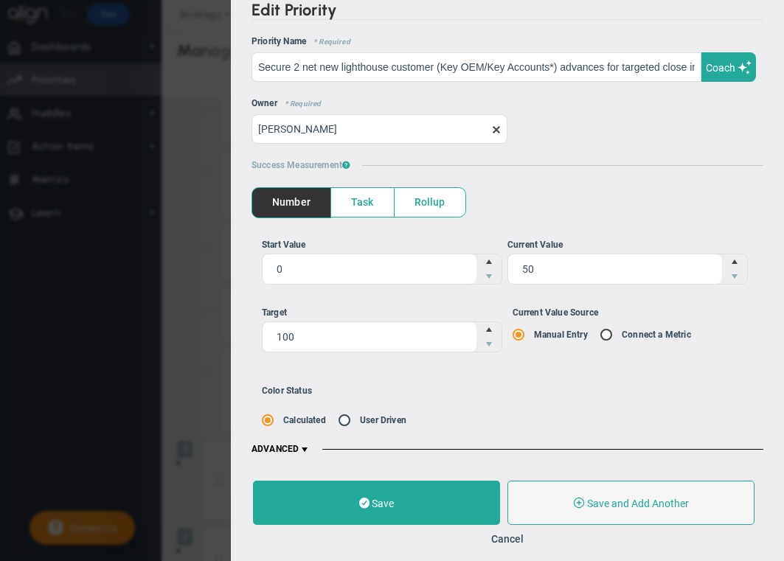
click at [292, 447] on span "ADVANCED" at bounding box center [280, 449] width 59 height 14
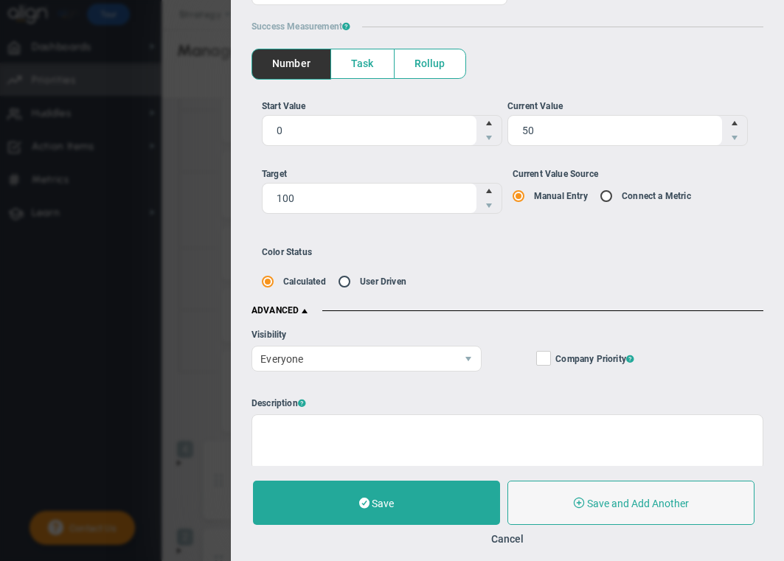
scroll to position [0, 0]
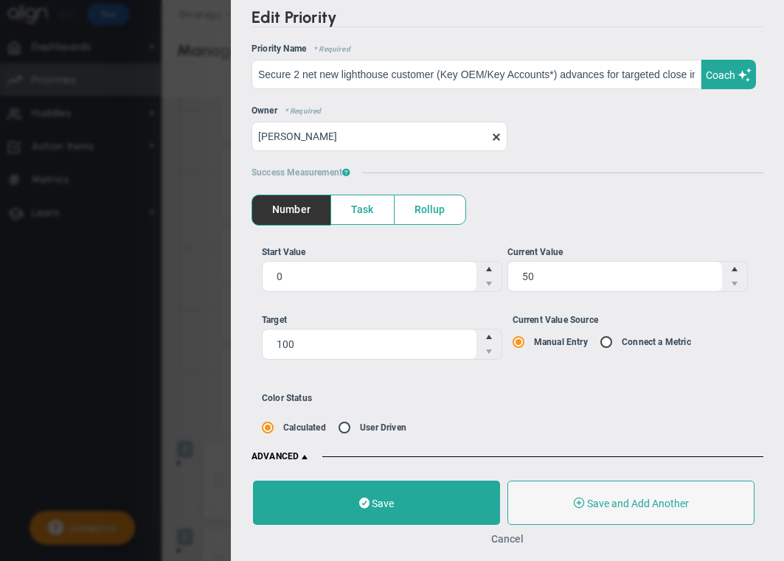
click at [503, 539] on button "Cancel" at bounding box center [507, 539] width 32 height 12
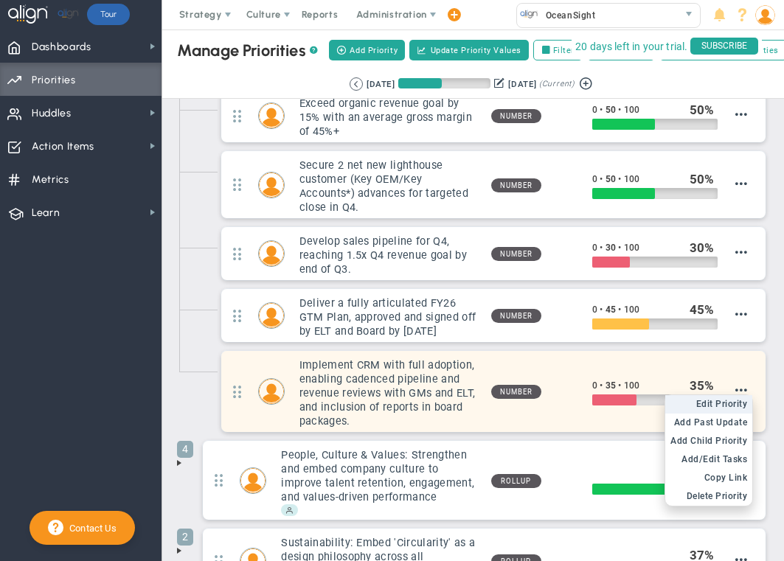
click at [737, 399] on span "Edit Priority" at bounding box center [722, 404] width 52 height 10
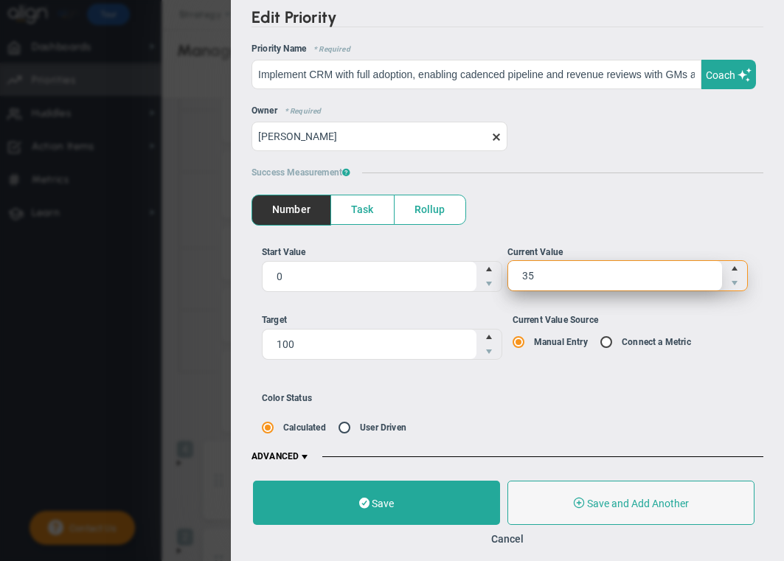
click at [555, 272] on span "35 35" at bounding box center [627, 275] width 240 height 31
click at [0, 0] on input "35" at bounding box center [0, 0] width 0 height 0
type input "3"
type input "60"
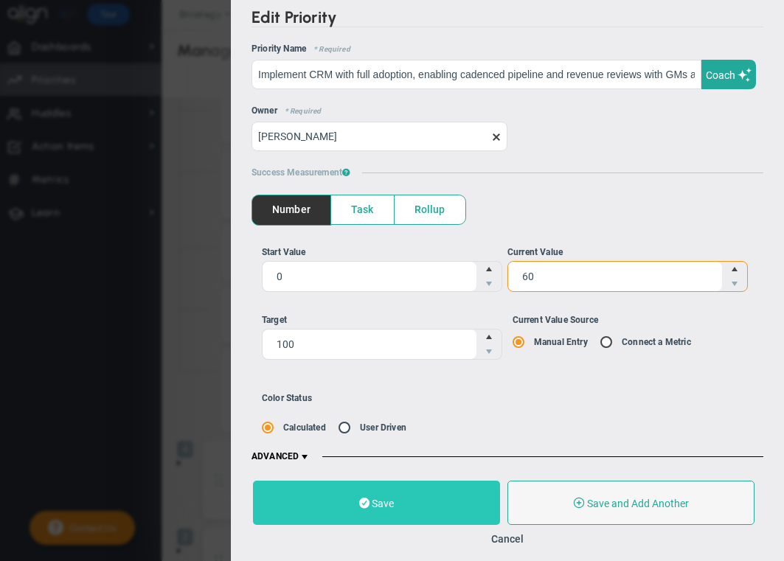
type input "60"
click at [406, 509] on button "Save" at bounding box center [376, 503] width 247 height 44
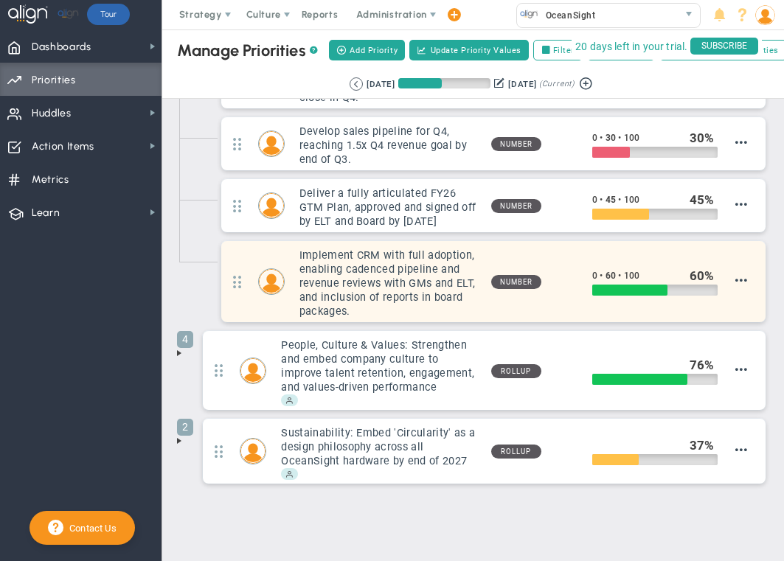
scroll to position [397, 0]
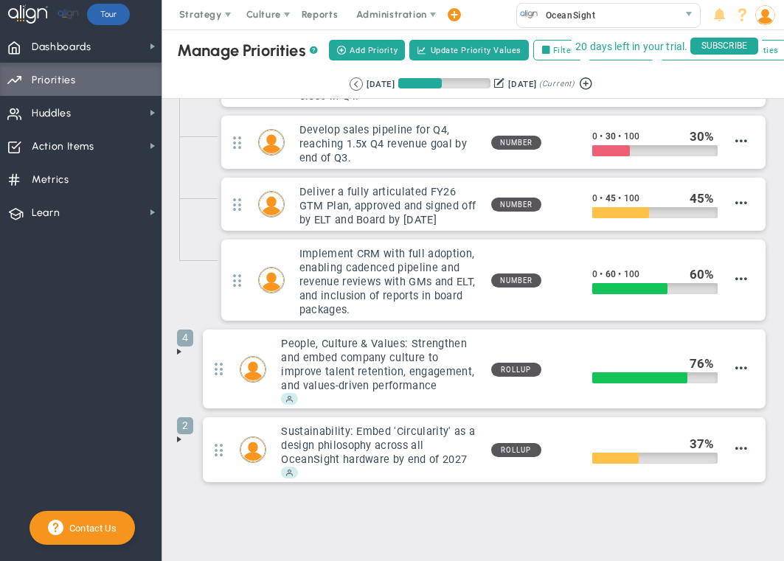
click at [181, 346] on span at bounding box center [179, 352] width 12 height 12
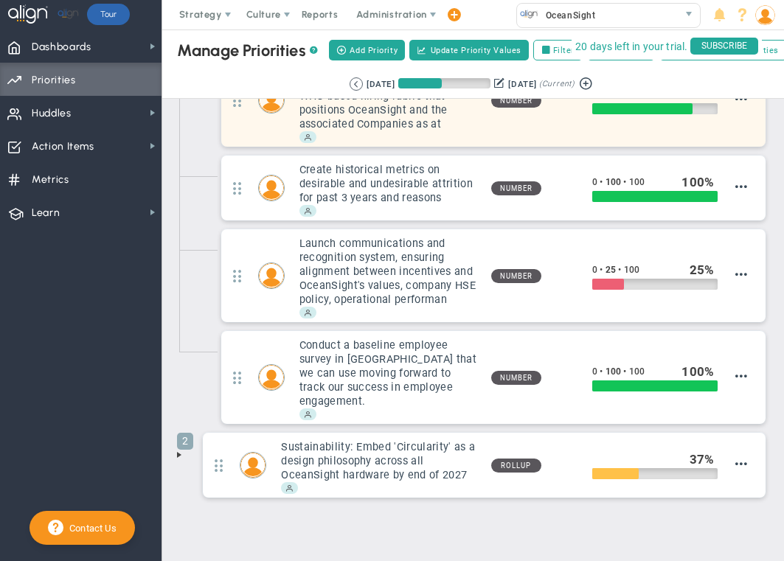
scroll to position [762, 0]
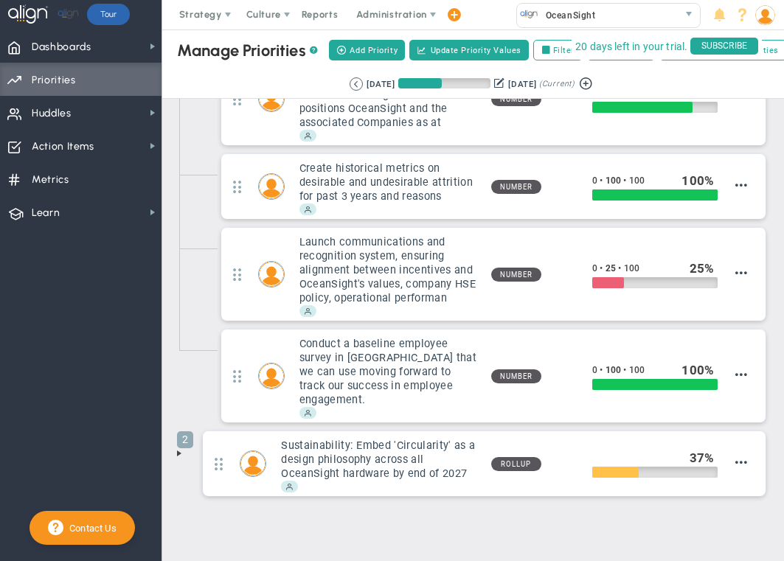
click at [181, 447] on span at bounding box center [179, 453] width 12 height 12
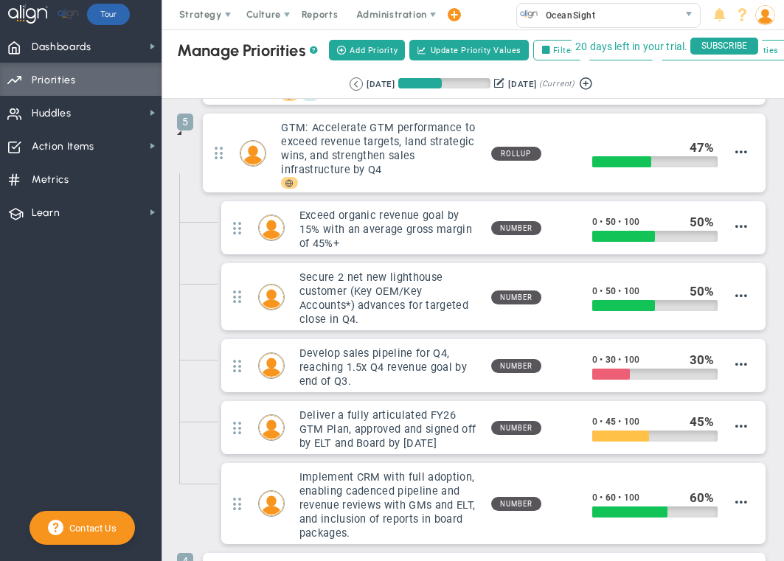
scroll to position [0, 0]
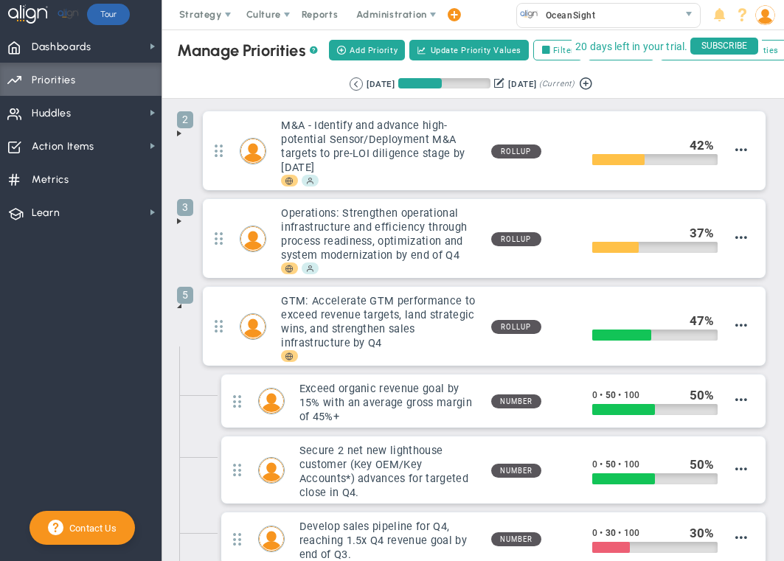
click at [179, 305] on span at bounding box center [179, 306] width 12 height 12
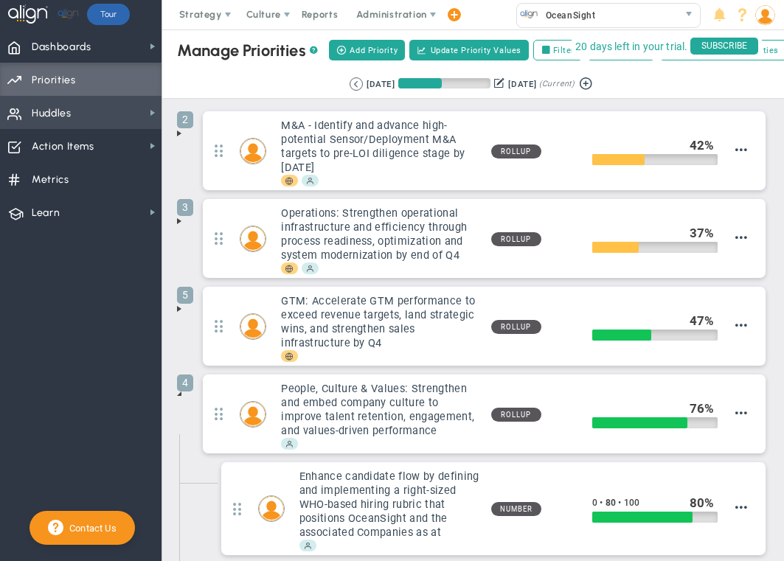
click at [83, 110] on span "Huddles Huddles" at bounding box center [80, 112] width 161 height 33
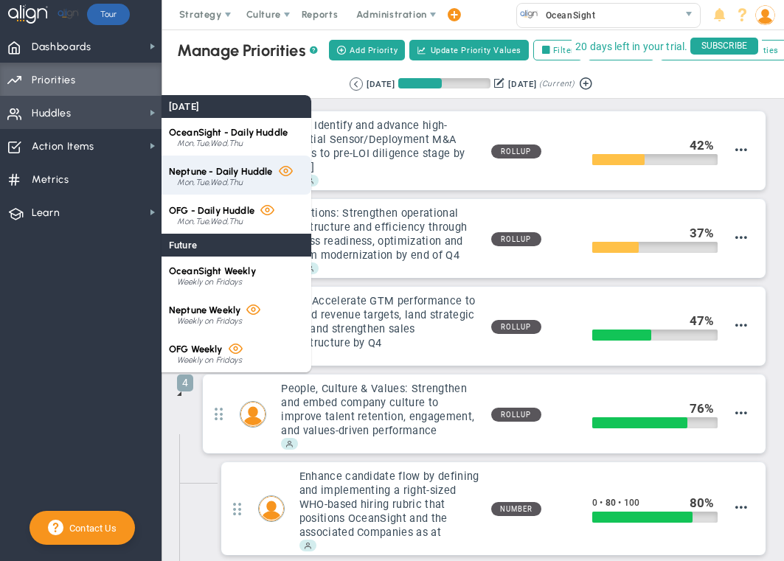
click at [209, 170] on span "Neptune - Daily Huddle" at bounding box center [221, 171] width 104 height 11
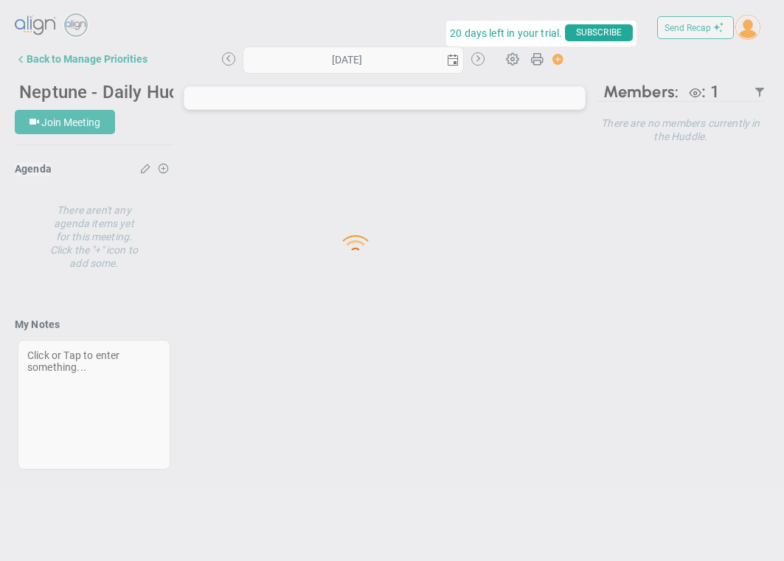
type input "[DATE]"
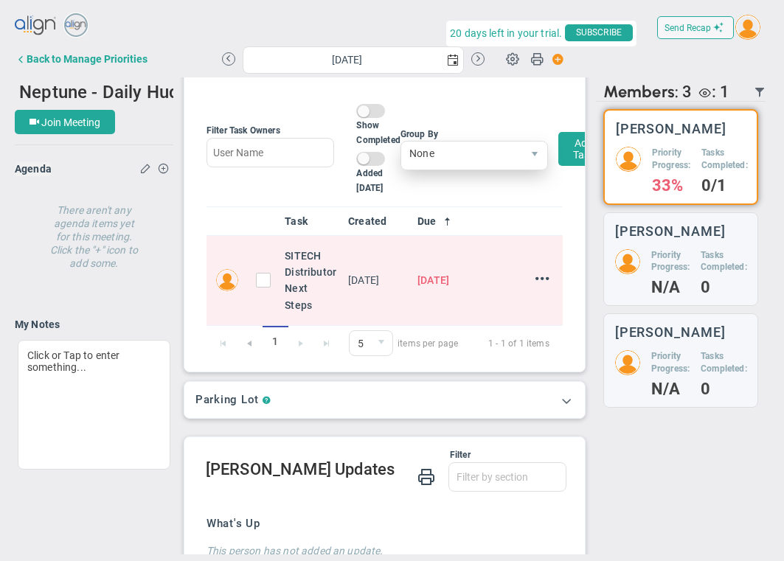
scroll to position [118, 0]
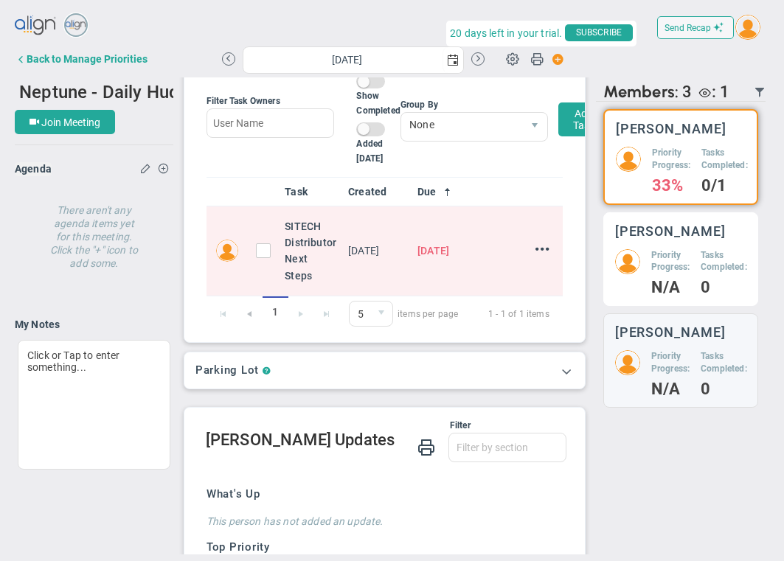
click at [647, 287] on div "Priority Progress: N/A Tasks Completed: 0" at bounding box center [680, 272] width 131 height 46
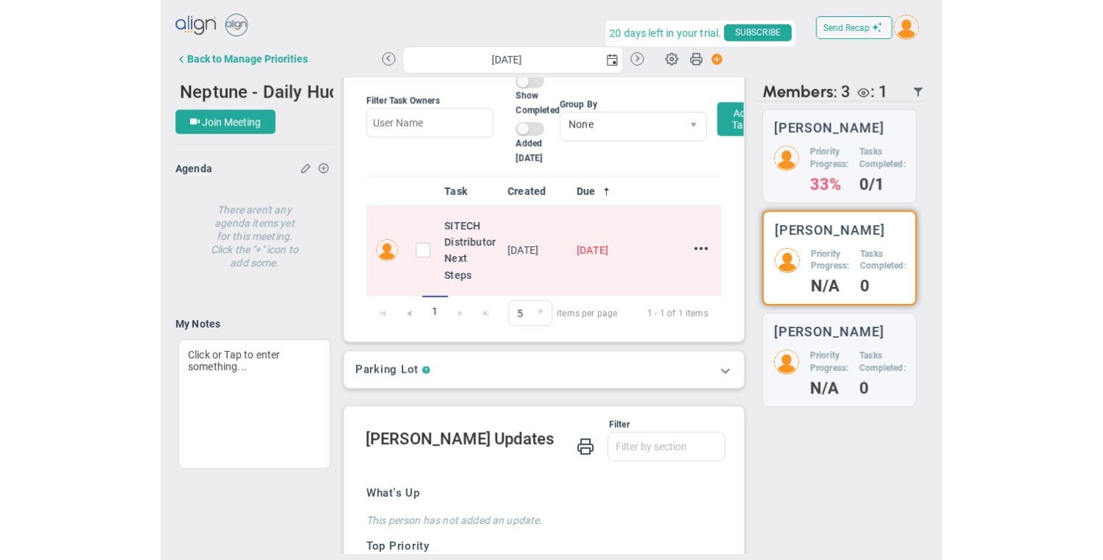
scroll to position [4, 0]
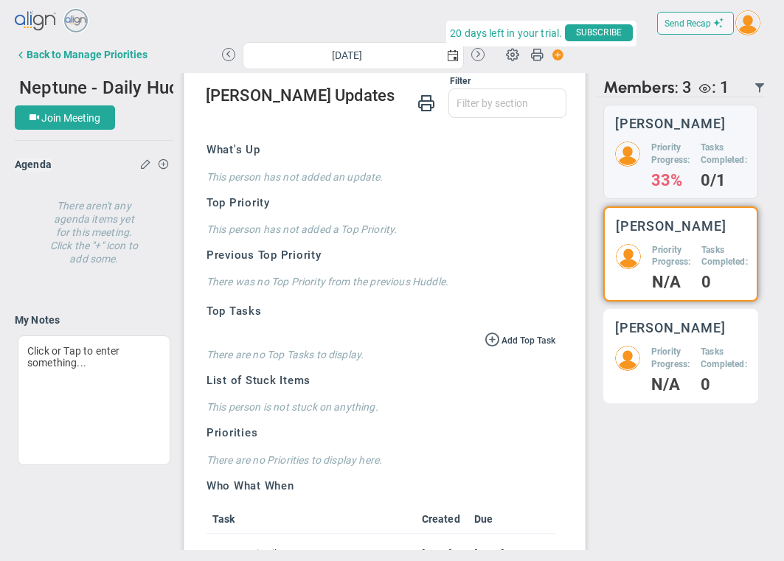
click at [660, 352] on div "Garry Scott Priority Progress: N/A Tasks Completed: 0" at bounding box center [680, 356] width 155 height 94
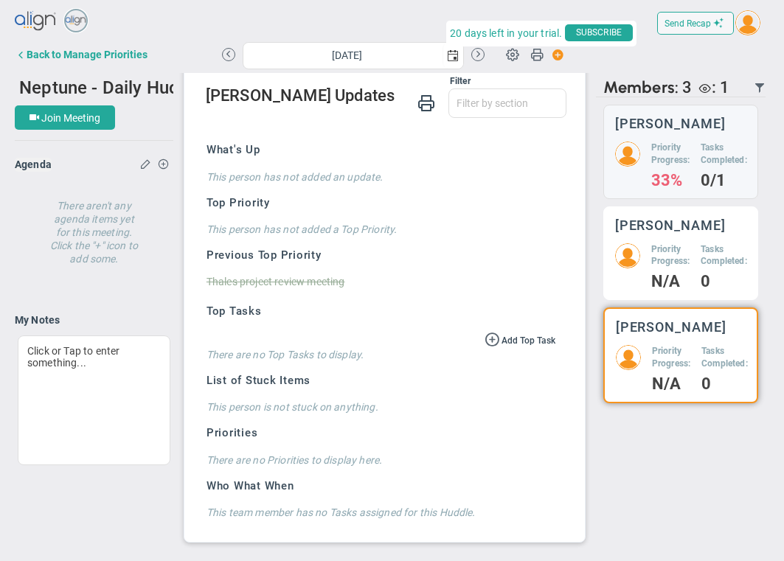
click at [657, 260] on h5 "Priority Progress:" at bounding box center [670, 255] width 38 height 25
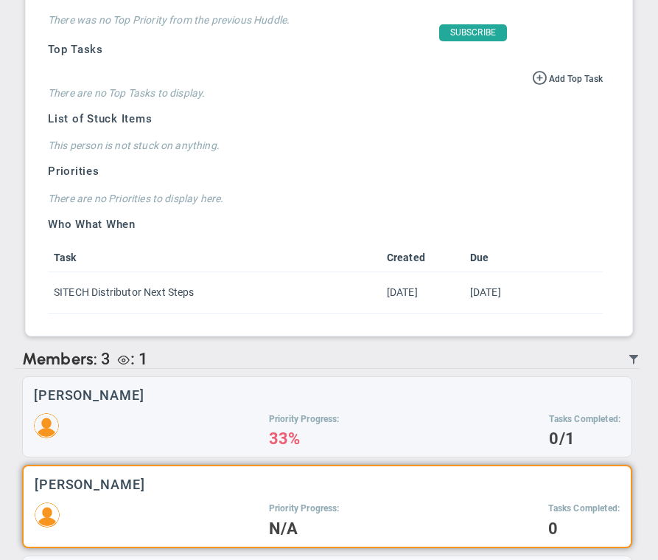
scroll to position [1123, 0]
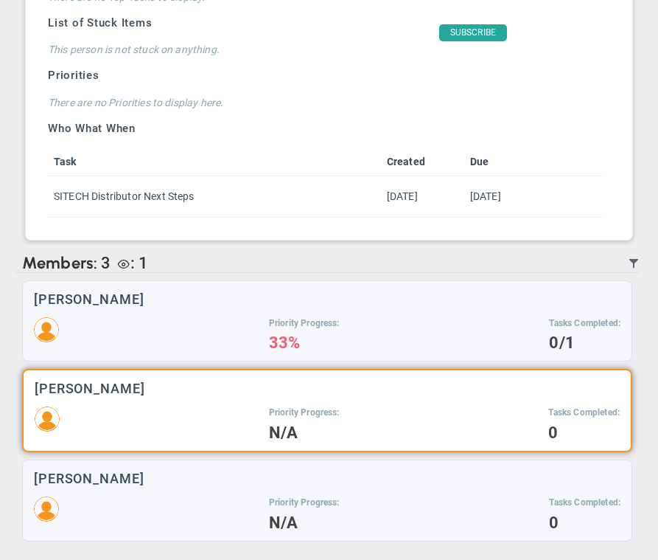
click at [362, 412] on div "Priority Progress: N/A Tasks Completed: 0" at bounding box center [327, 422] width 585 height 33
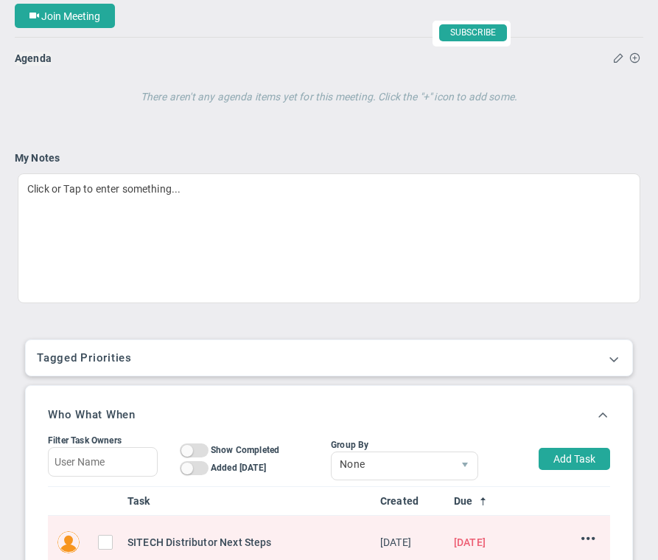
scroll to position [0, 0]
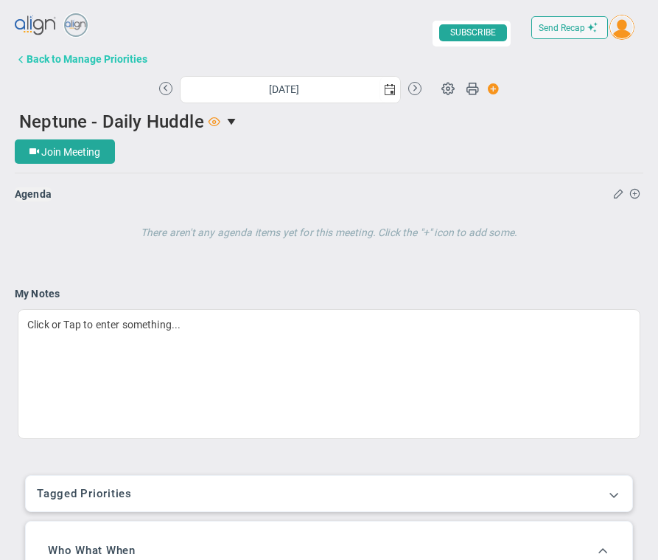
click at [74, 62] on div "Back to Manage Priorities" at bounding box center [87, 59] width 121 height 12
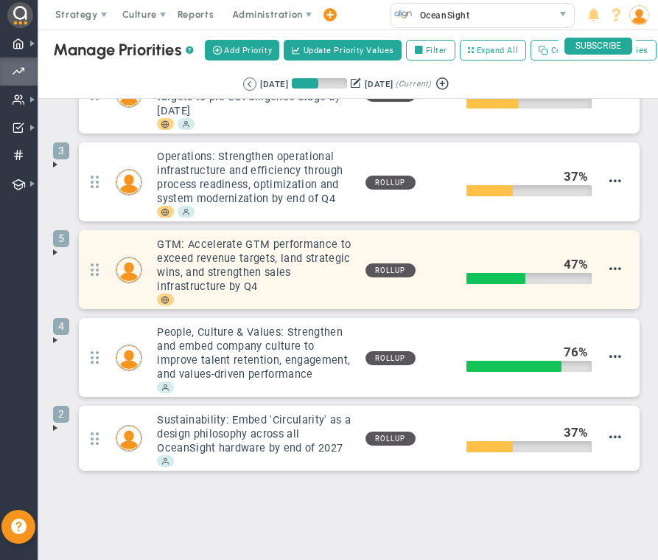
scroll to position [60, 0]
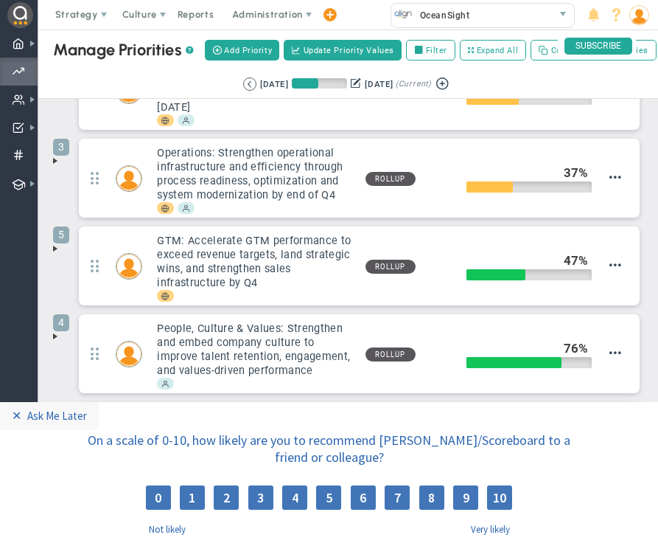
click at [56, 331] on span at bounding box center [55, 336] width 12 height 12
click at [13, 416] on div "✕" at bounding box center [19, 415] width 15 height 15
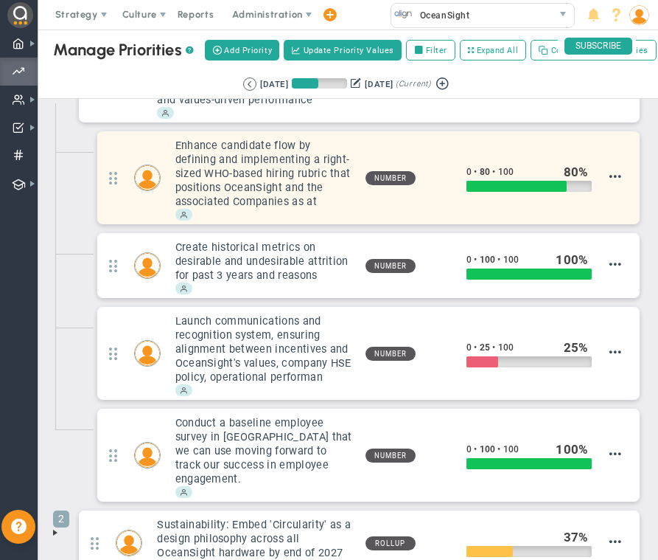
scroll to position [337, 0]
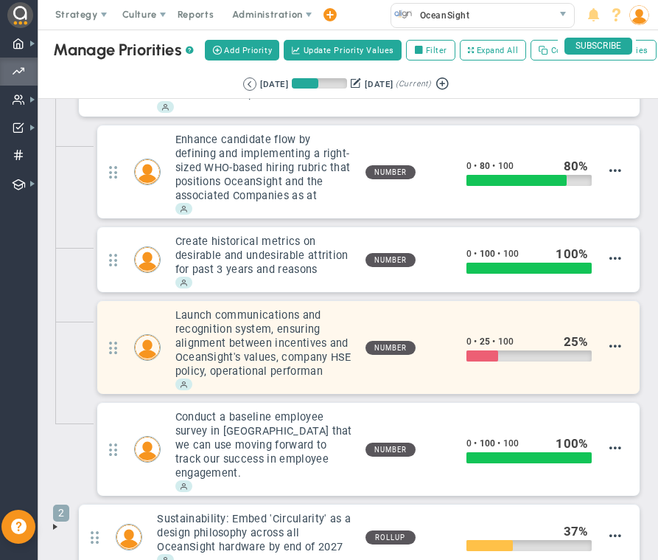
drag, startPoint x: 175, startPoint y: 313, endPoint x: 321, endPoint y: 372, distance: 158.1
click at [321, 372] on h3 "Launch communications and recognition system, ensuring alignment between incent…" at bounding box center [264, 343] width 178 height 70
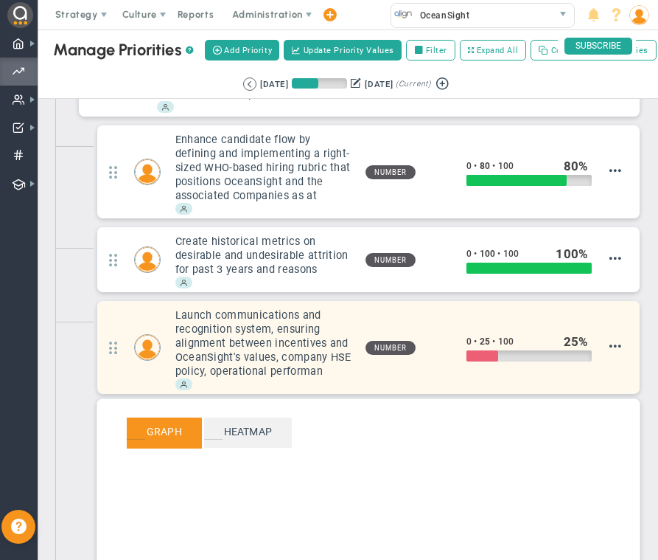
copy h3 "Launch communications and recognition system, ensuring alignment between incent…"
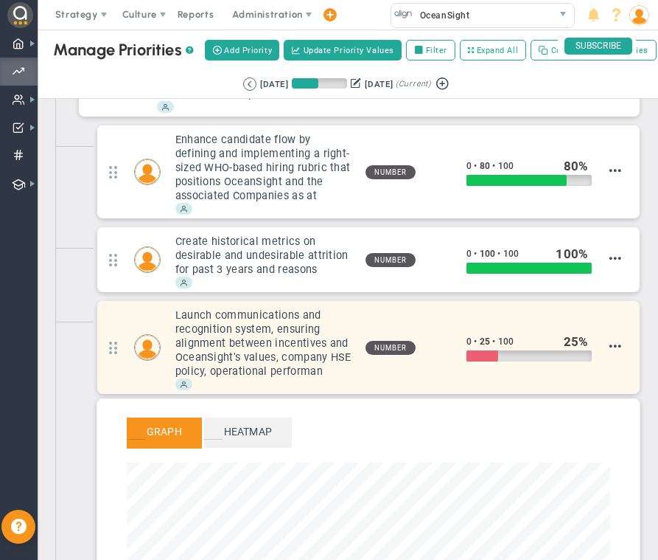
scroll to position [170, 484]
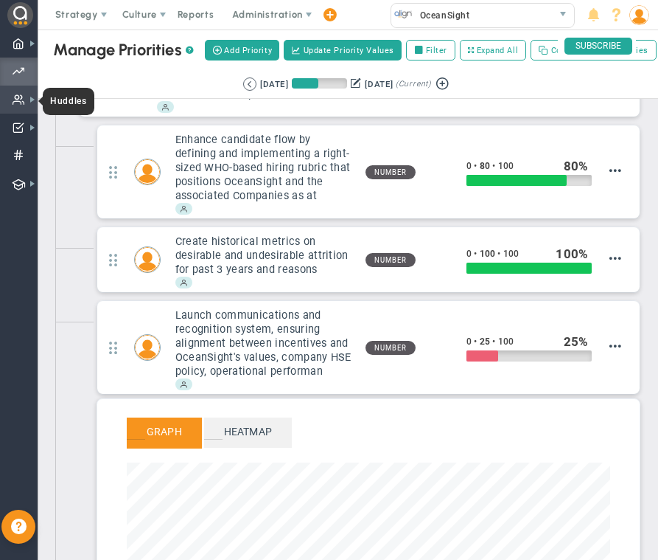
click at [26, 107] on span "Huddles Huddles" at bounding box center [19, 100] width 38 height 28
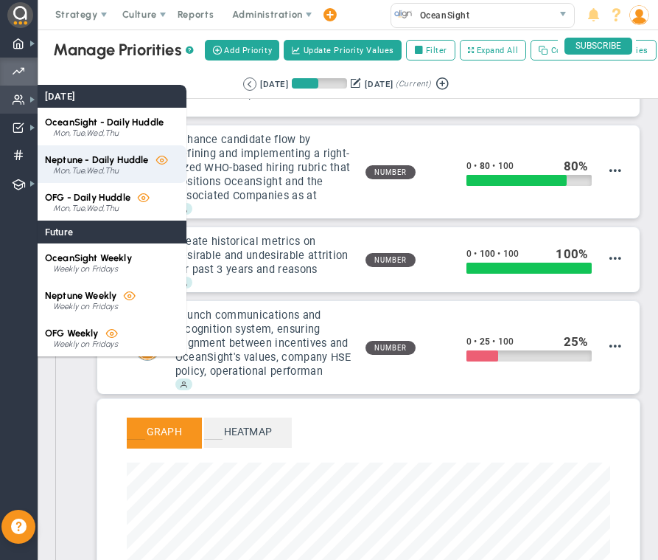
click at [84, 164] on span "Neptune - Daily Huddle" at bounding box center [97, 159] width 104 height 11
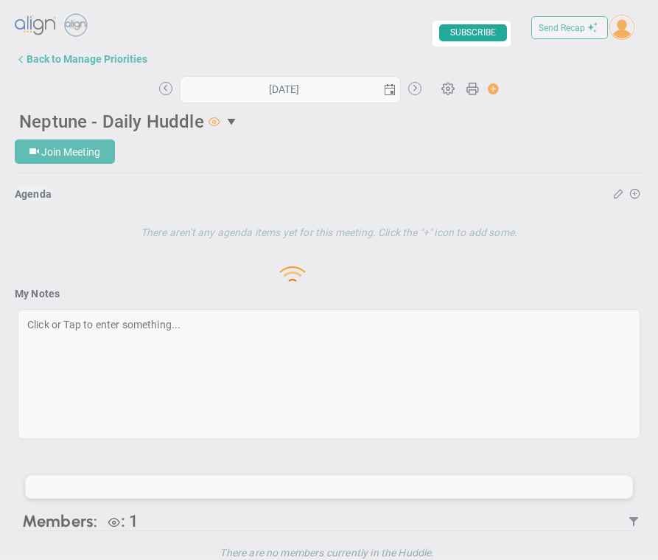
type input "[DATE]"
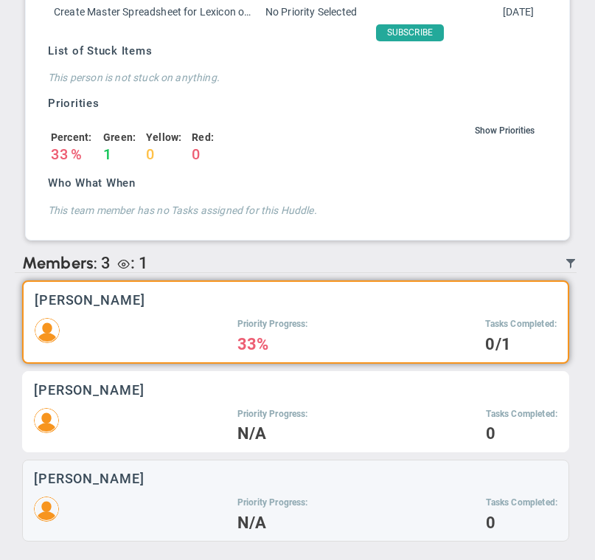
click at [293, 419] on h5 "Priority Progress:" at bounding box center [272, 414] width 71 height 13
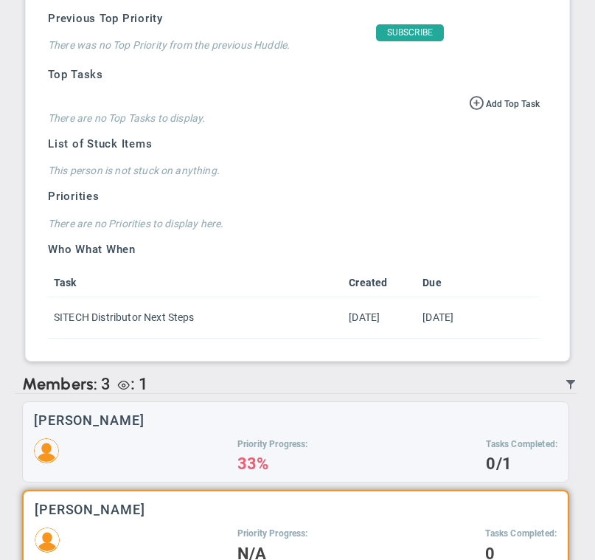
scroll to position [1123, 0]
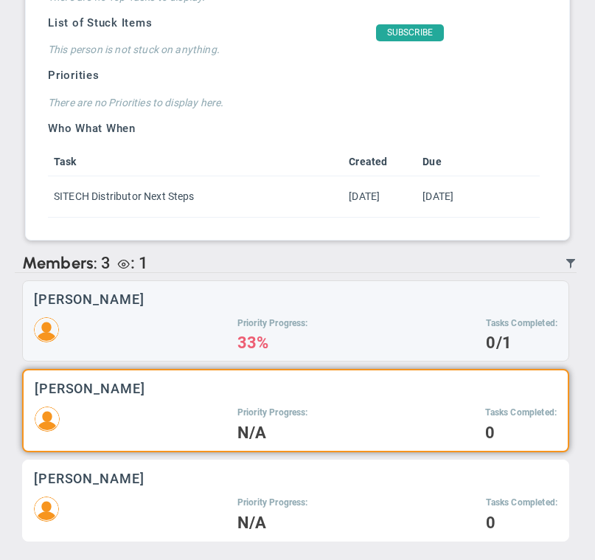
click at [237, 497] on h5 "Priority Progress:" at bounding box center [272, 502] width 71 height 13
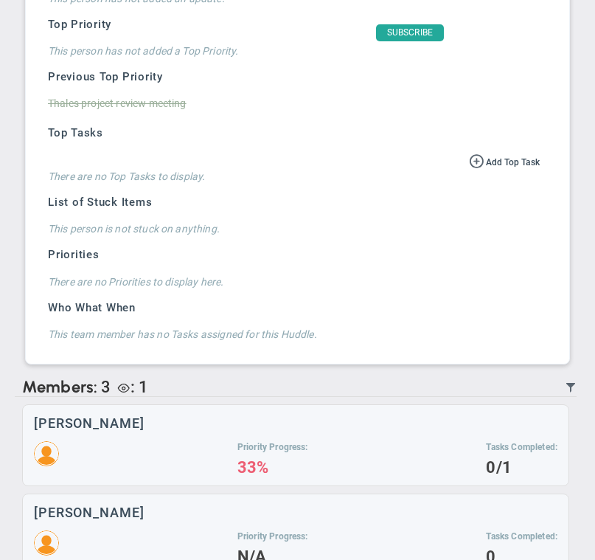
scroll to position [1068, 0]
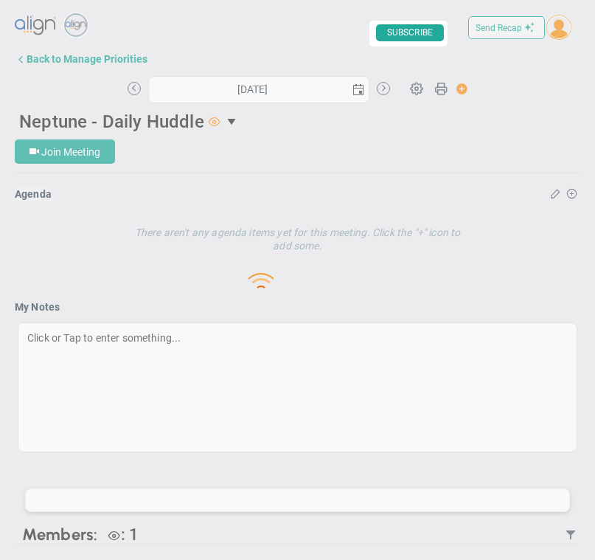
type input "[DATE]"
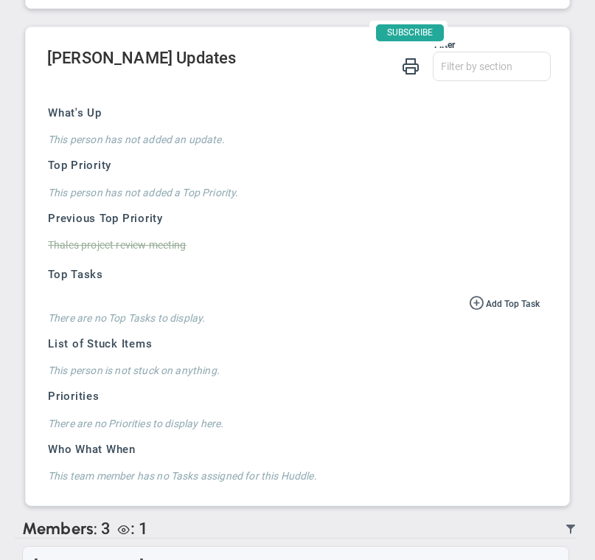
scroll to position [1068, 0]
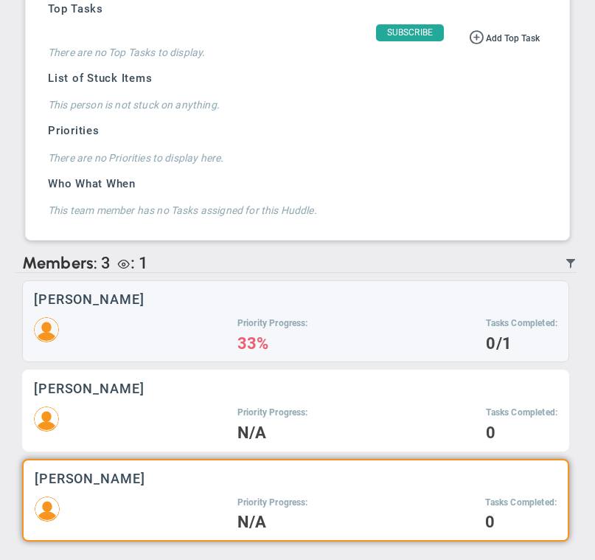
click at [231, 390] on div "[PERSON_NAME]" at bounding box center [295, 388] width 523 height 14
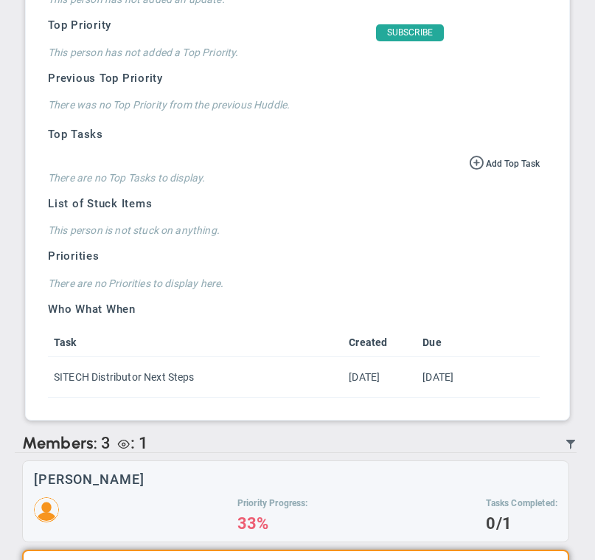
scroll to position [1123, 0]
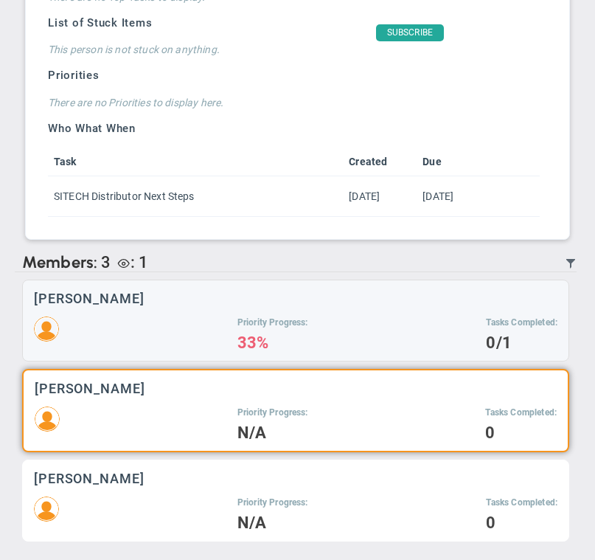
click at [201, 502] on div "Priority Progress: N/A Tasks Completed: 0" at bounding box center [295, 512] width 523 height 33
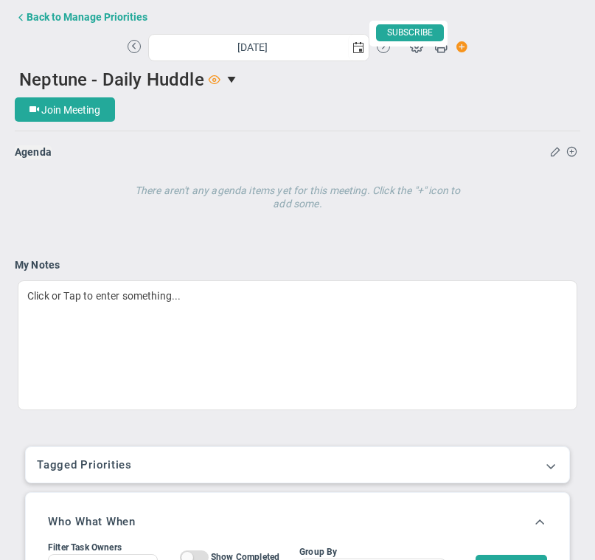
scroll to position [29, 0]
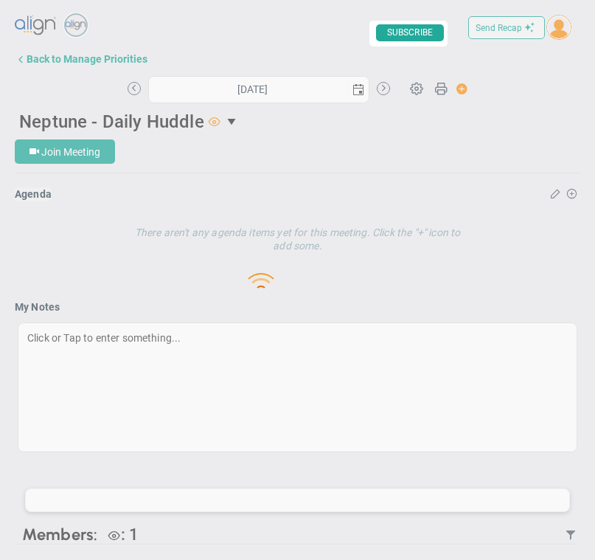
type input "[DATE]"
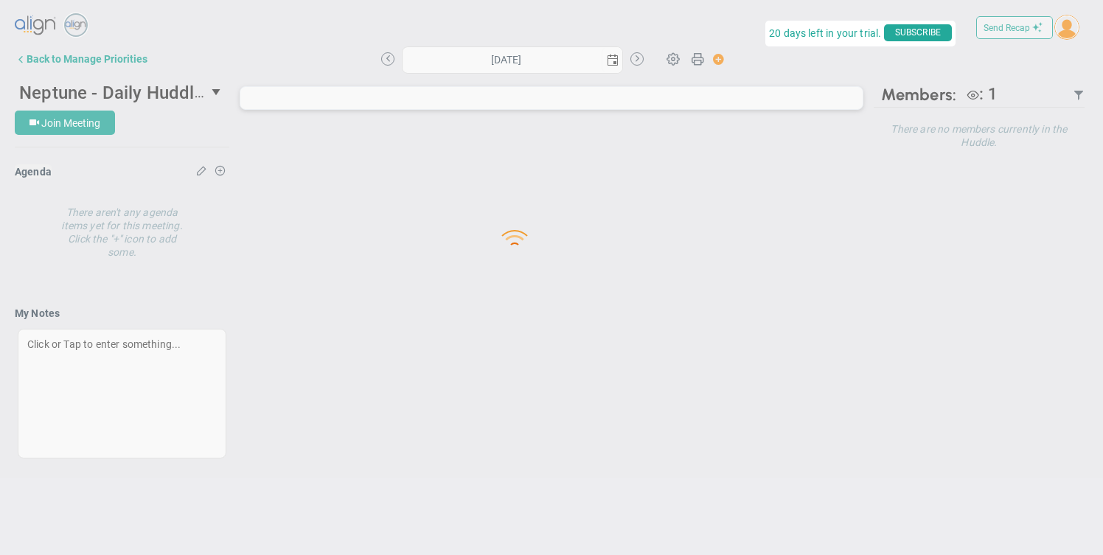
type input "[DATE]"
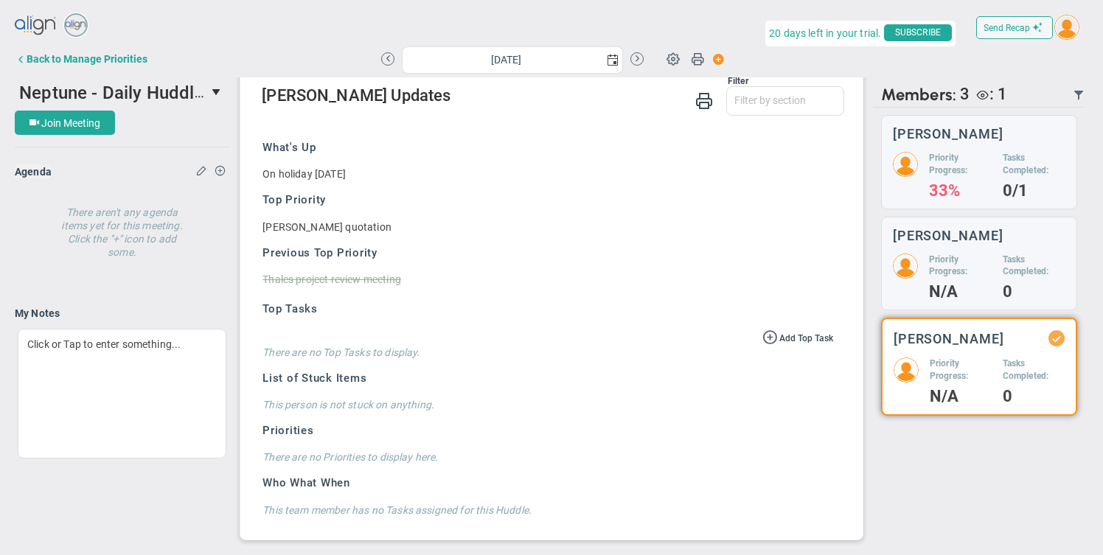
scroll to position [365, 0]
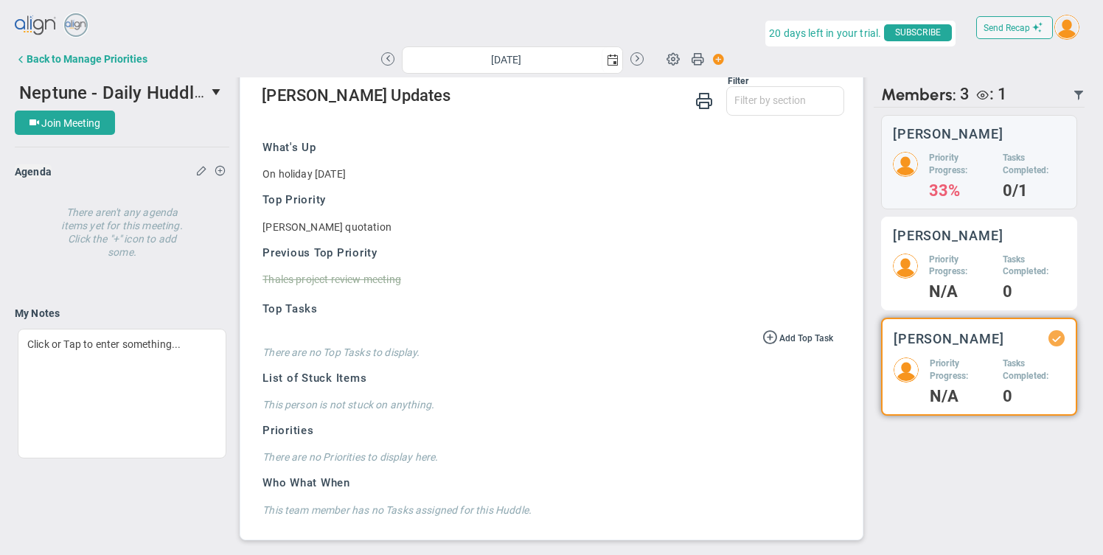
click at [940, 259] on h5 "Priority Progress:" at bounding box center [960, 266] width 63 height 25
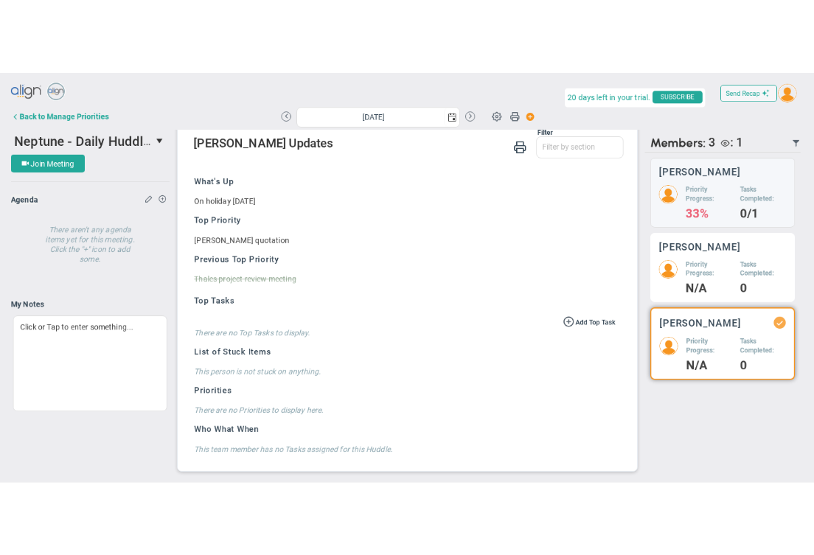
scroll to position [5, 0]
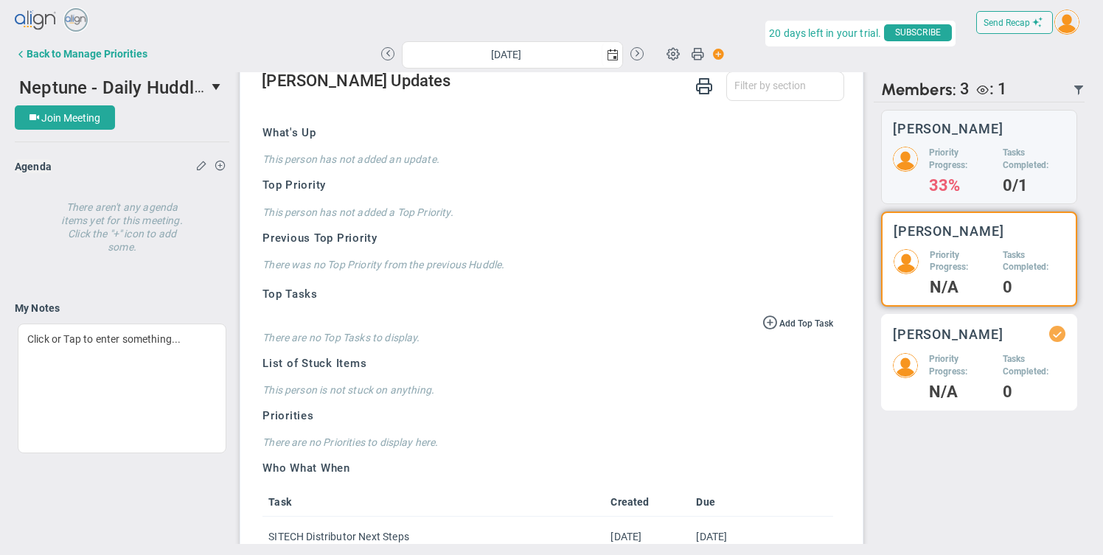
click at [947, 349] on div "Garry Scott Priority Progress: N/A Tasks Completed: 0" at bounding box center [979, 362] width 196 height 97
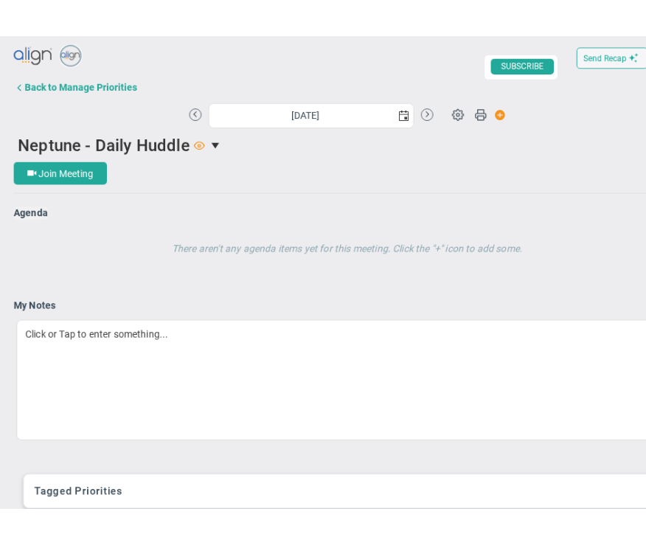
scroll to position [842, 0]
